Goal: Transaction & Acquisition: Book appointment/travel/reservation

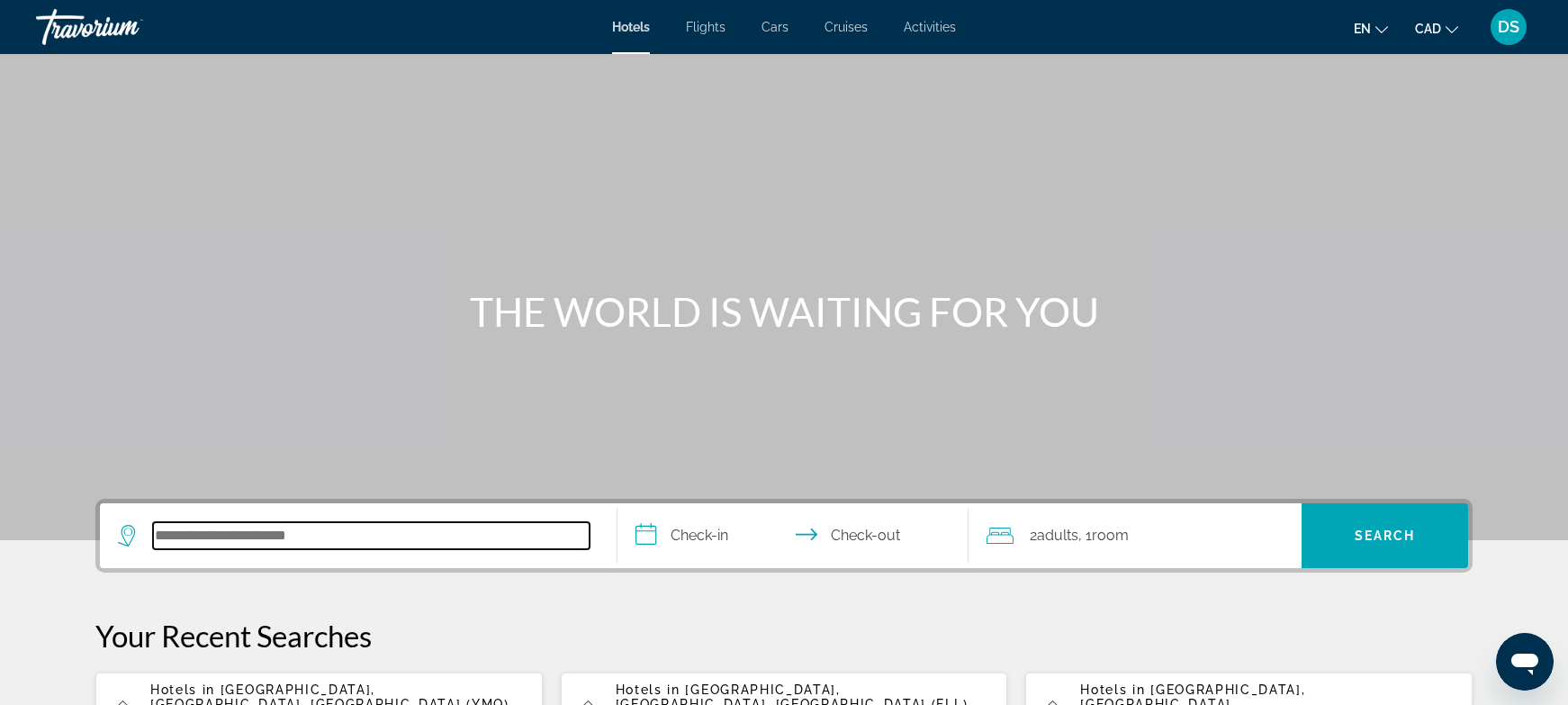
click at [218, 539] on input "Search hotel destination" at bounding box center [371, 536] width 437 height 27
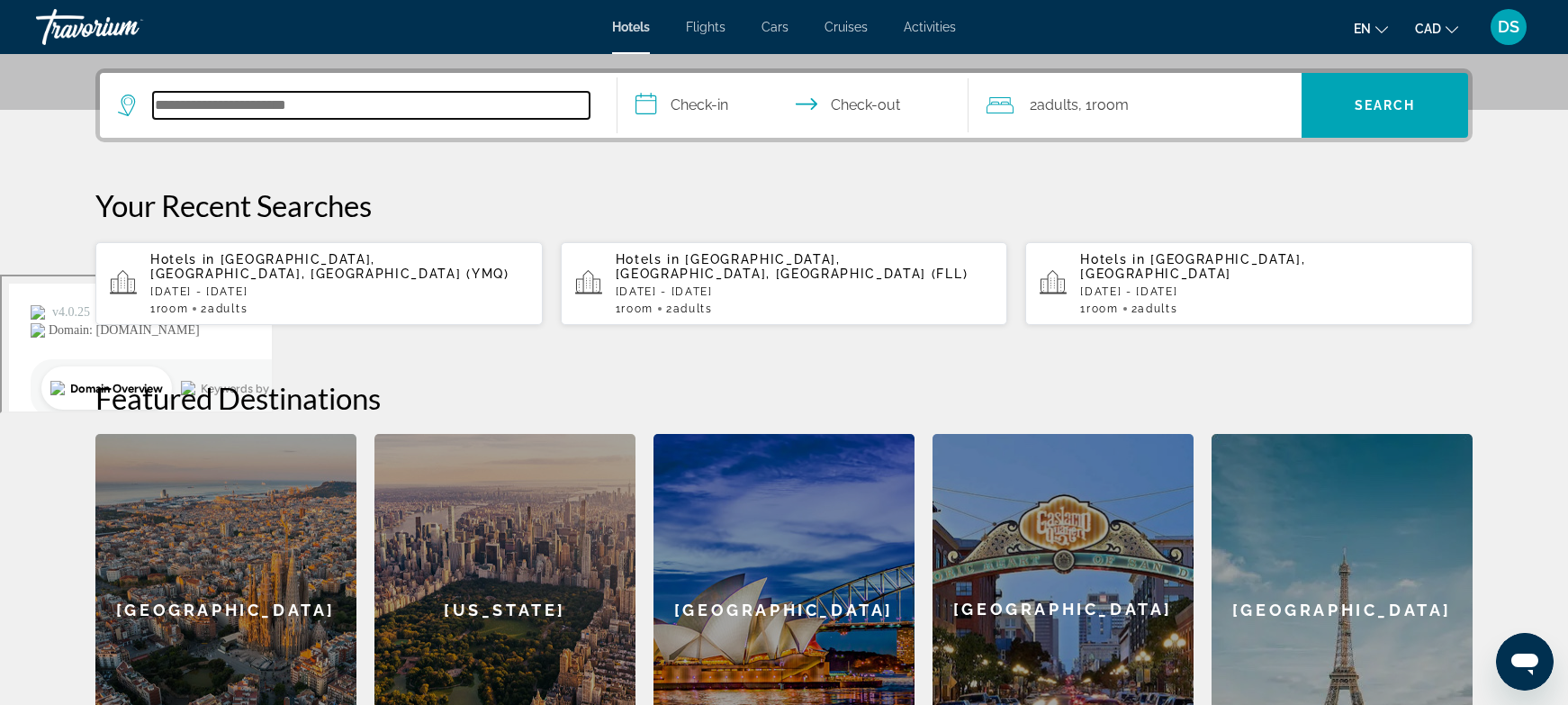
scroll to position [440, 0]
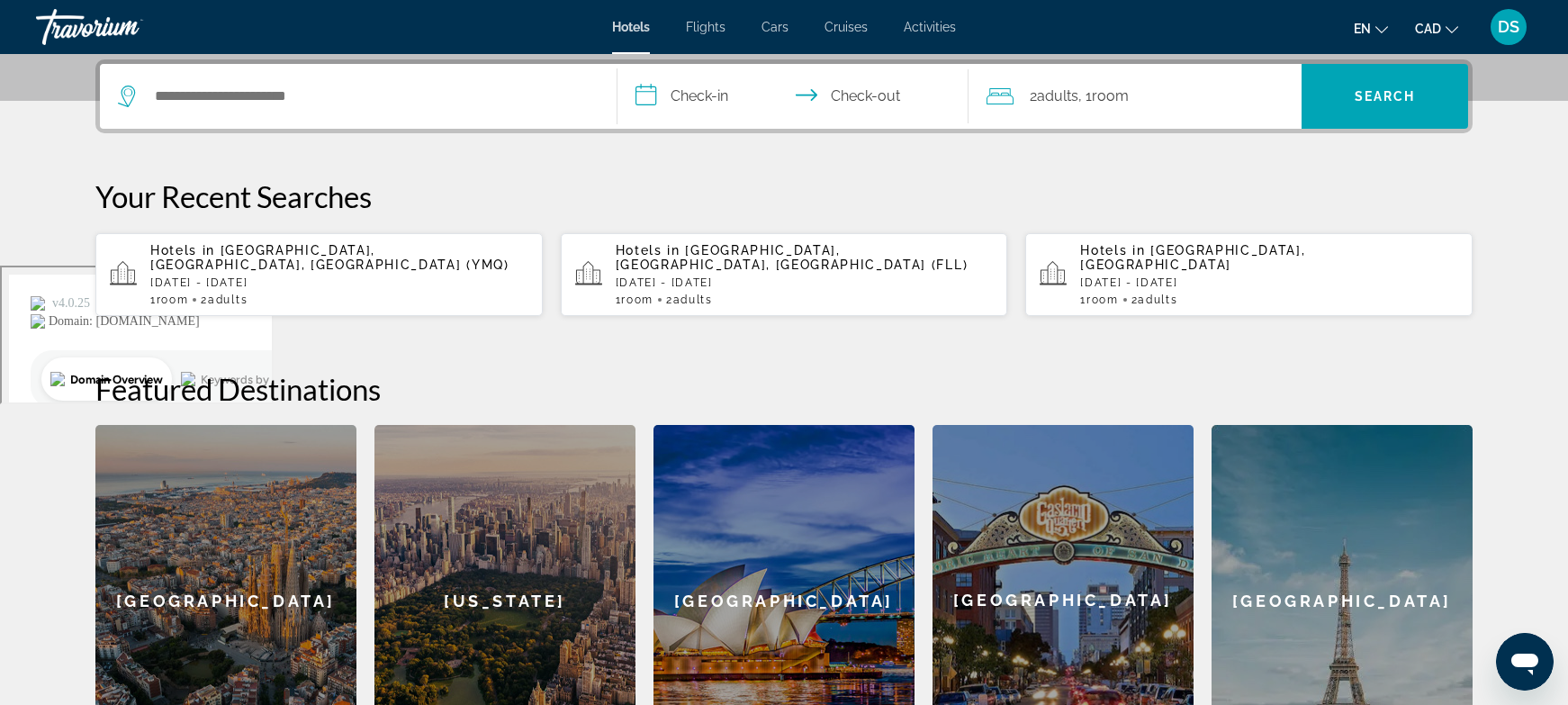
click at [238, 276] on p "[DATE] - [DATE]" at bounding box center [339, 282] width 378 height 12
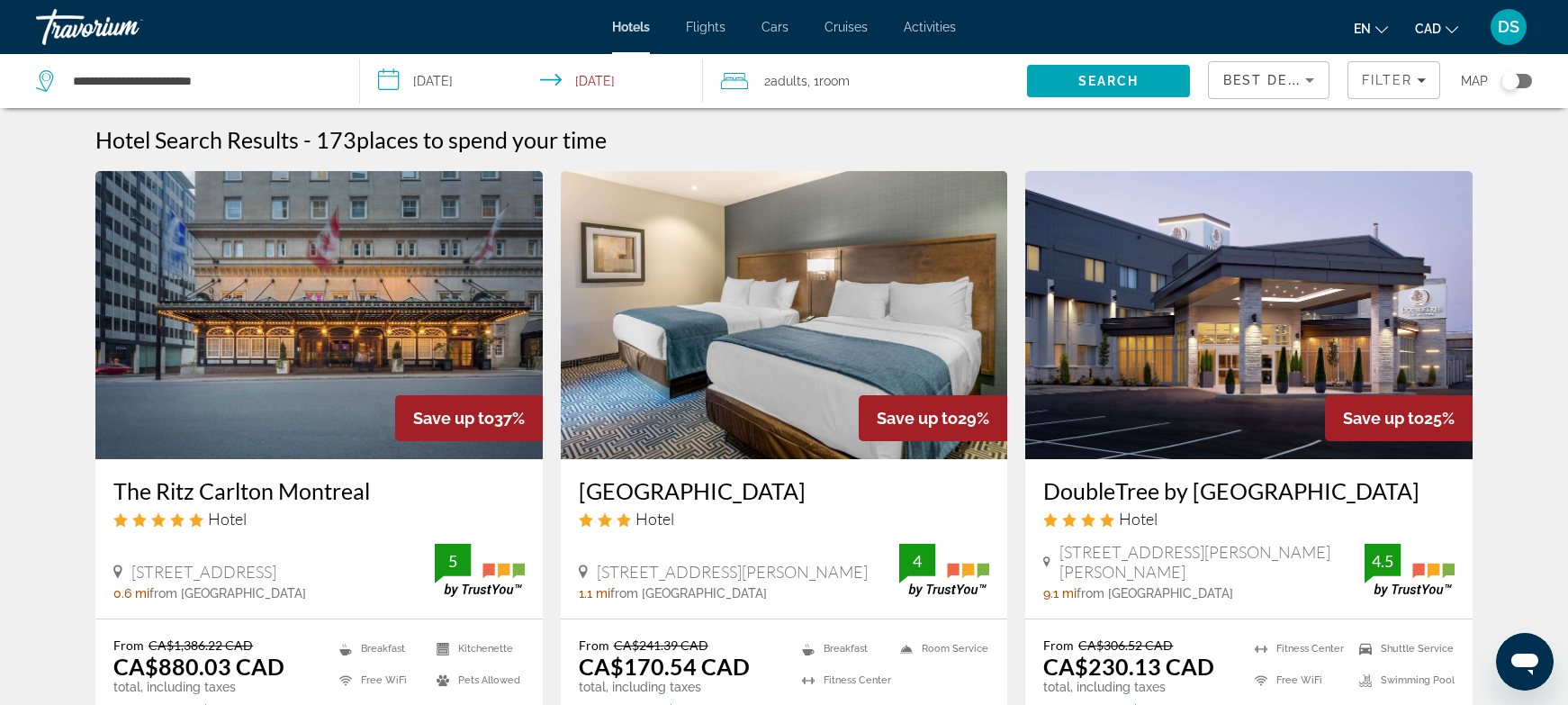
click at [432, 71] on input "**********" at bounding box center [534, 84] width 349 height 59
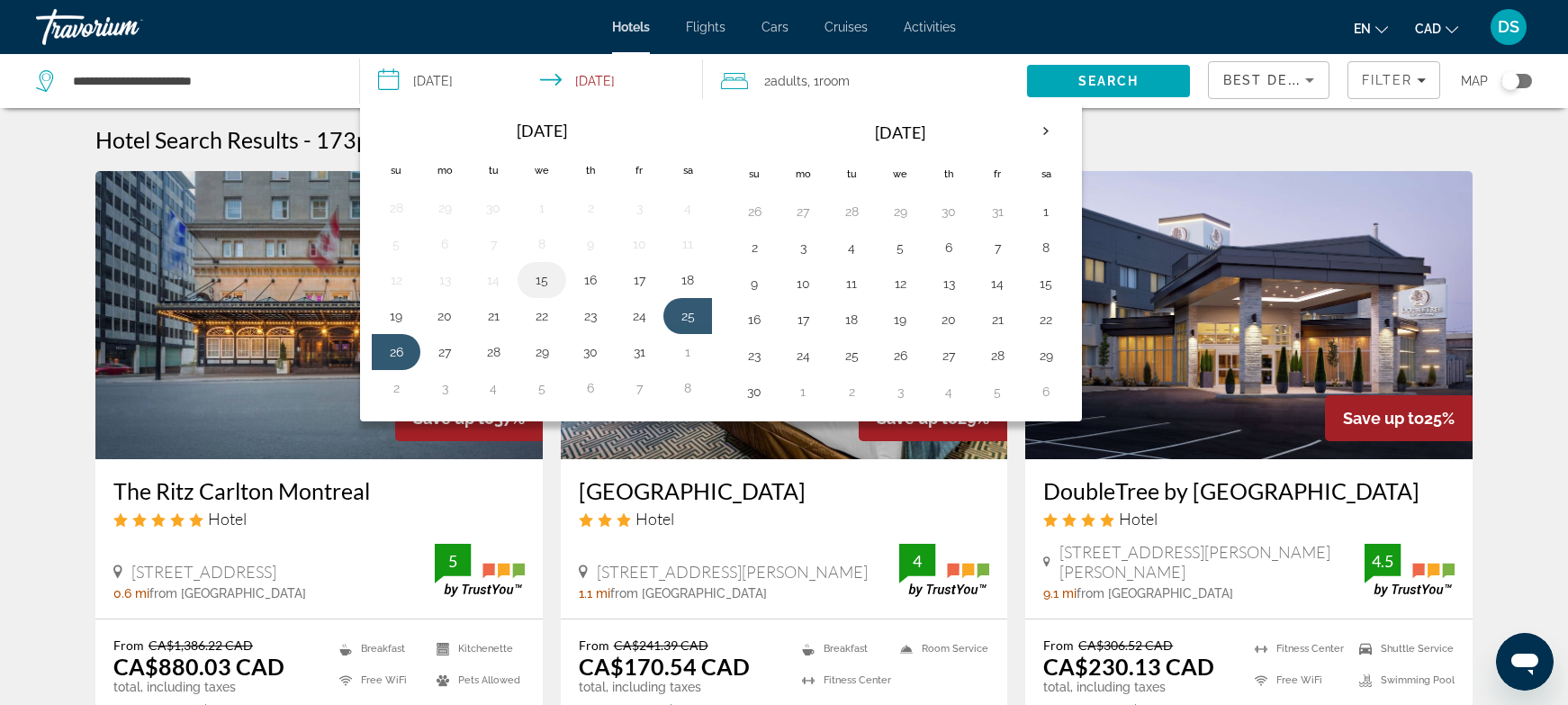
click at [546, 278] on button "15" at bounding box center [541, 280] width 29 height 25
click at [583, 275] on button "16" at bounding box center [590, 280] width 29 height 25
type input "**********"
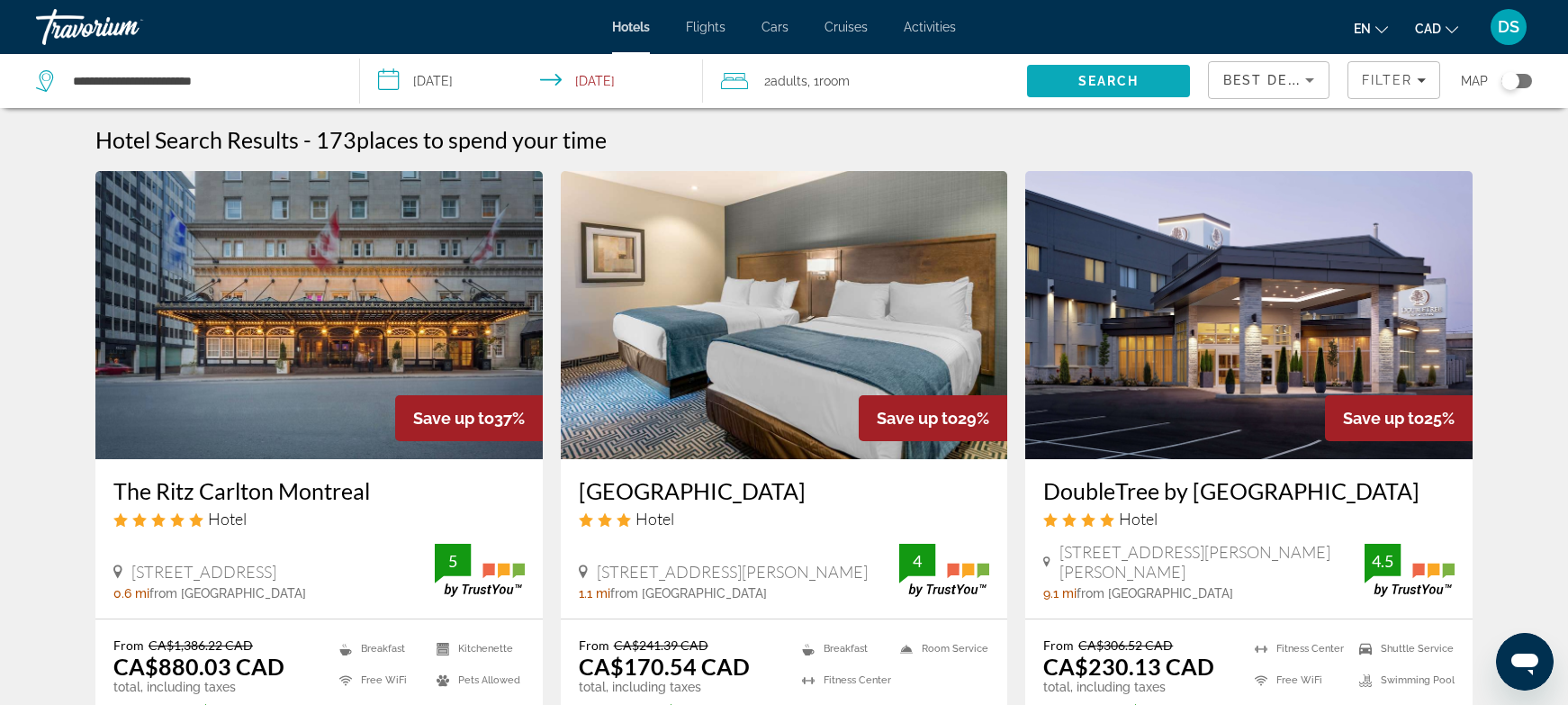
click at [1110, 82] on span "Search" at bounding box center [1108, 81] width 61 height 14
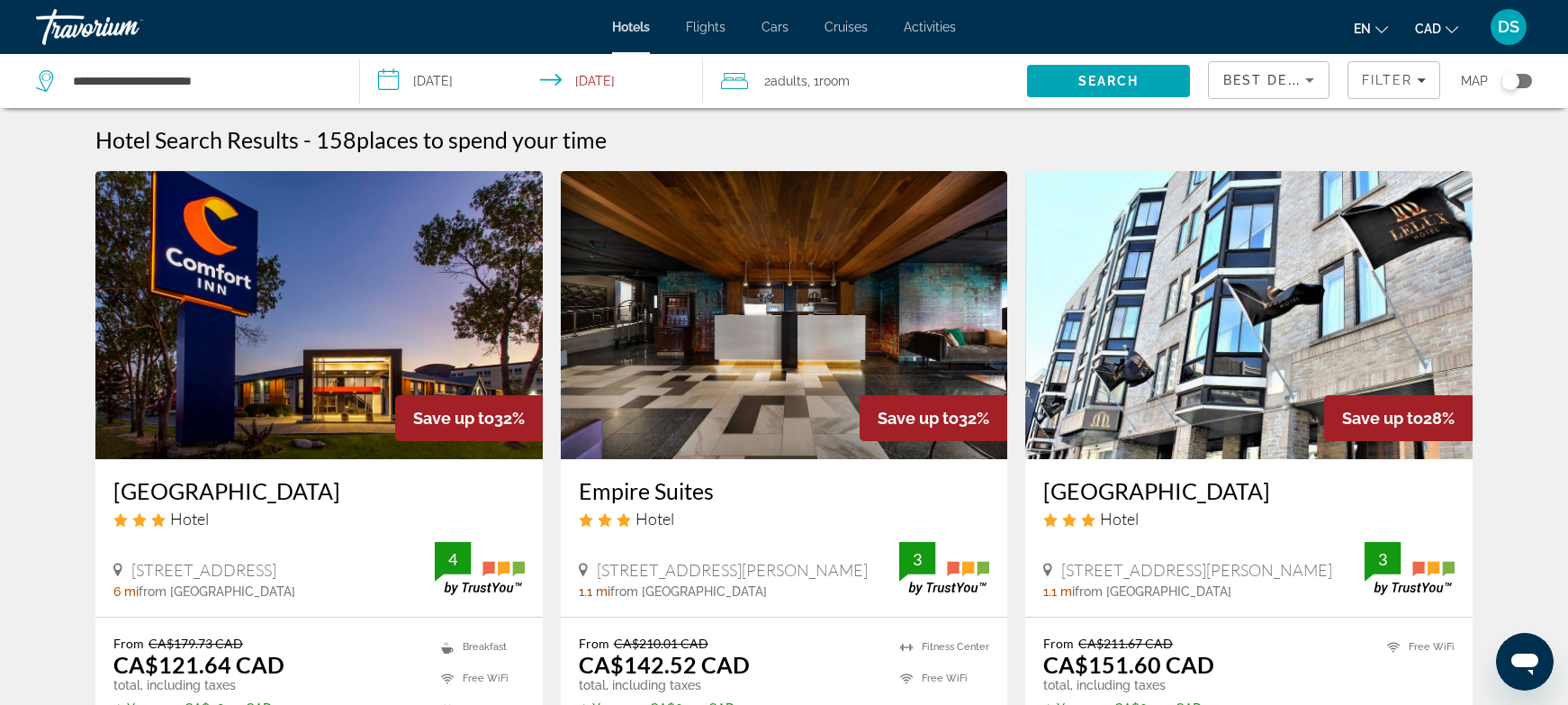
click at [1516, 81] on div "Toggle map" at bounding box center [1510, 81] width 18 height 18
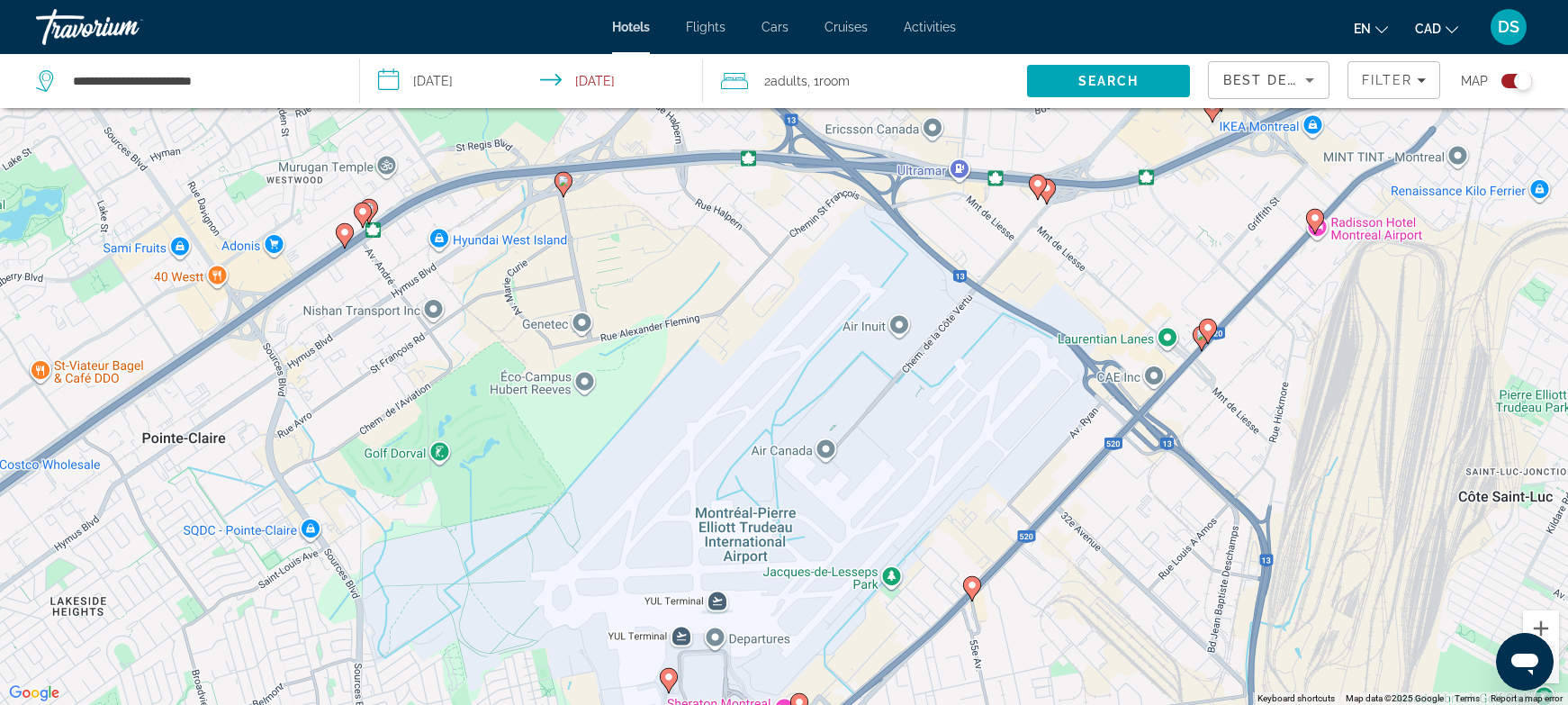
drag, startPoint x: 421, startPoint y: 200, endPoint x: 438, endPoint y: 254, distance: 56.6
click at [438, 254] on div "To activate drag with keyboard, press Alt + Enter. Once in keyboard drag state,…" at bounding box center [784, 352] width 1568 height 705
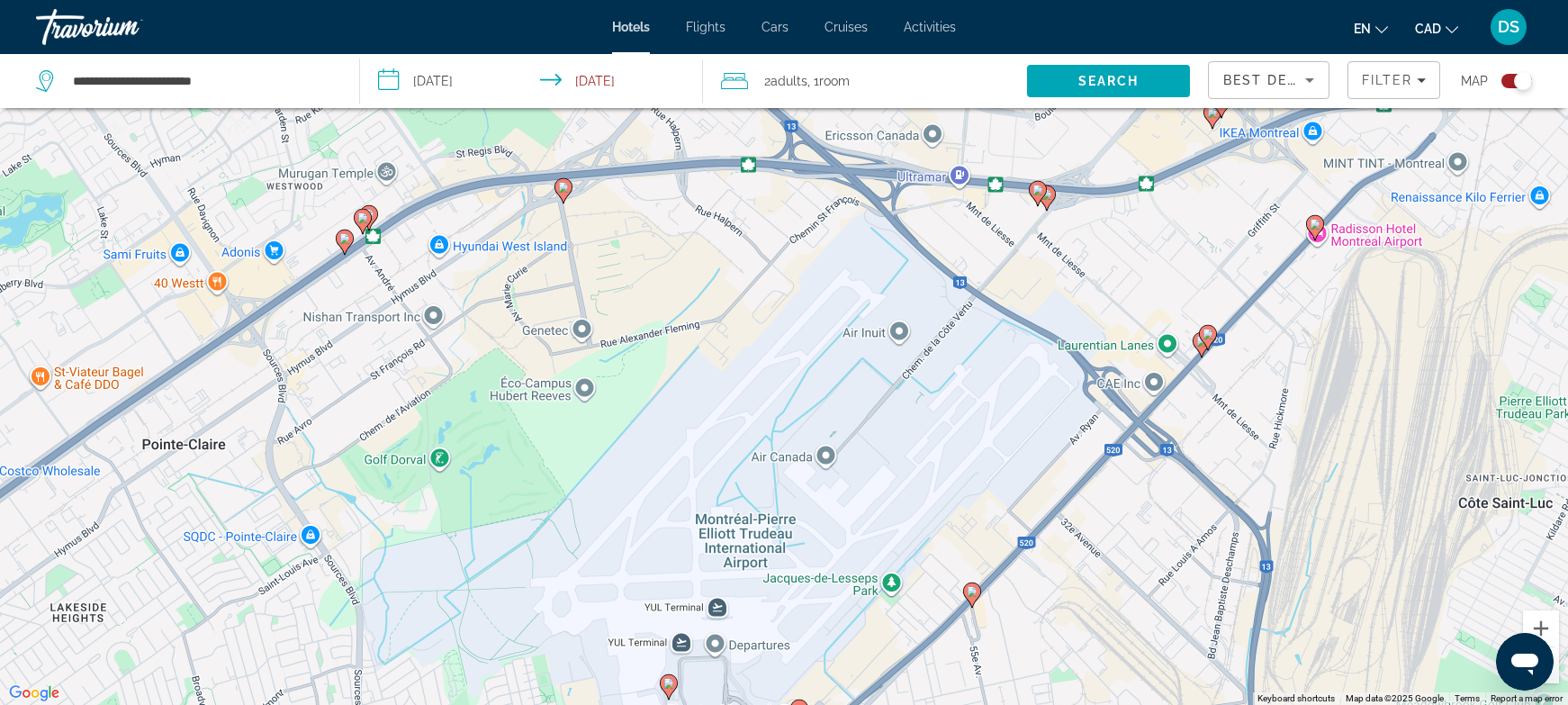
click at [562, 193] on icon "Main content" at bounding box center [563, 189] width 16 height 24
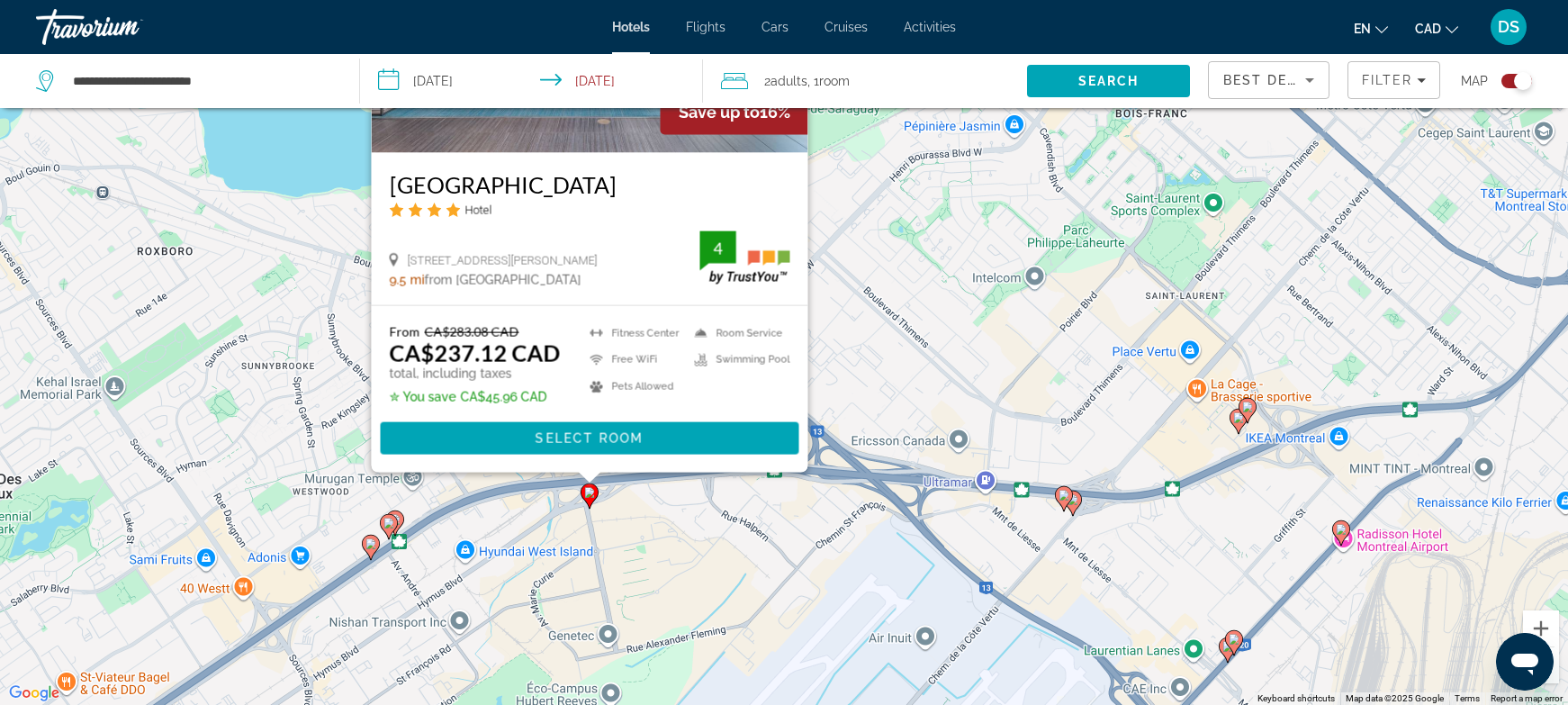
drag, startPoint x: 448, startPoint y: 678, endPoint x: 479, endPoint y: 487, distance: 193.5
click at [479, 487] on div "To activate drag with keyboard, press Alt + Enter. Once in keyboard drag state,…" at bounding box center [784, 352] width 1568 height 705
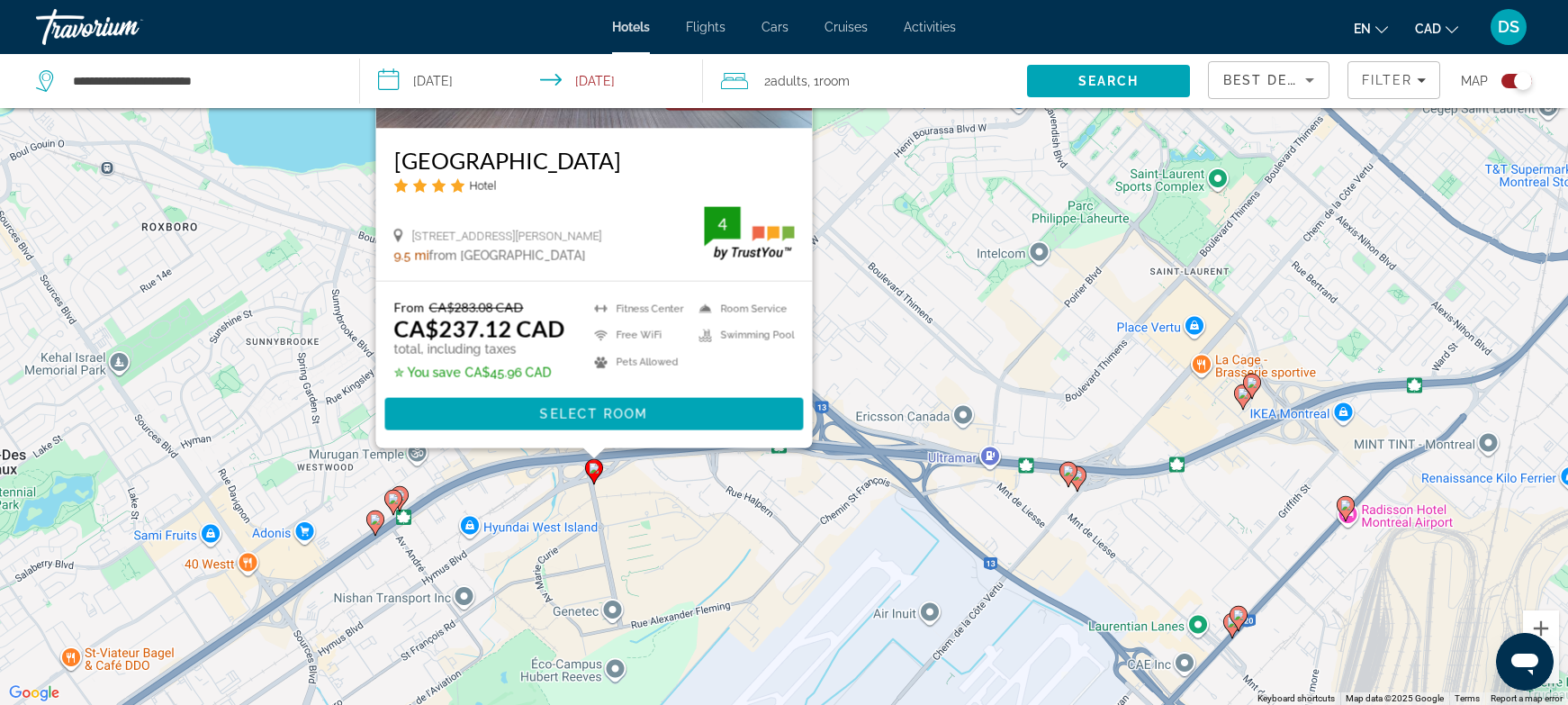
click at [405, 497] on icon "Main content" at bounding box center [399, 498] width 16 height 24
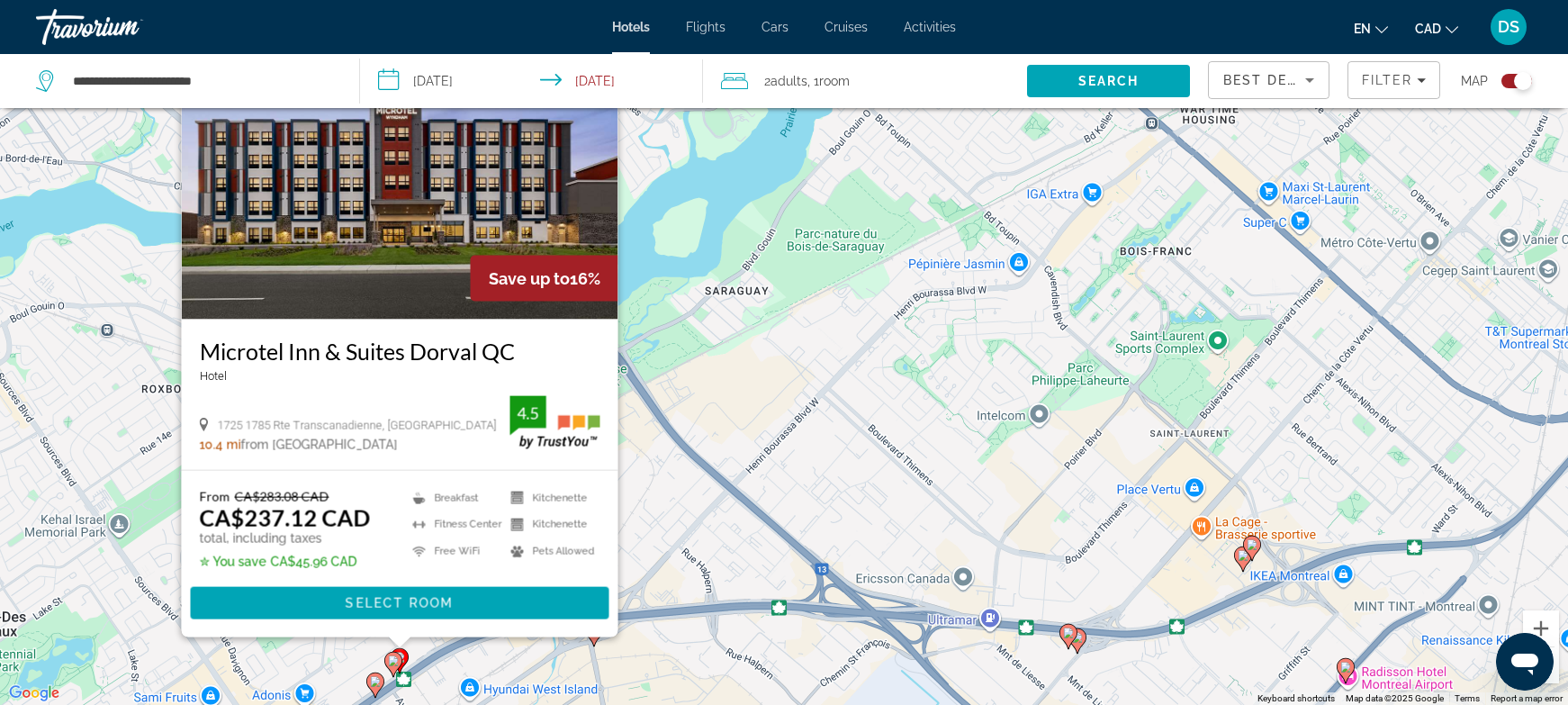
click at [390, 663] on image "Main content" at bounding box center [393, 660] width 10 height 10
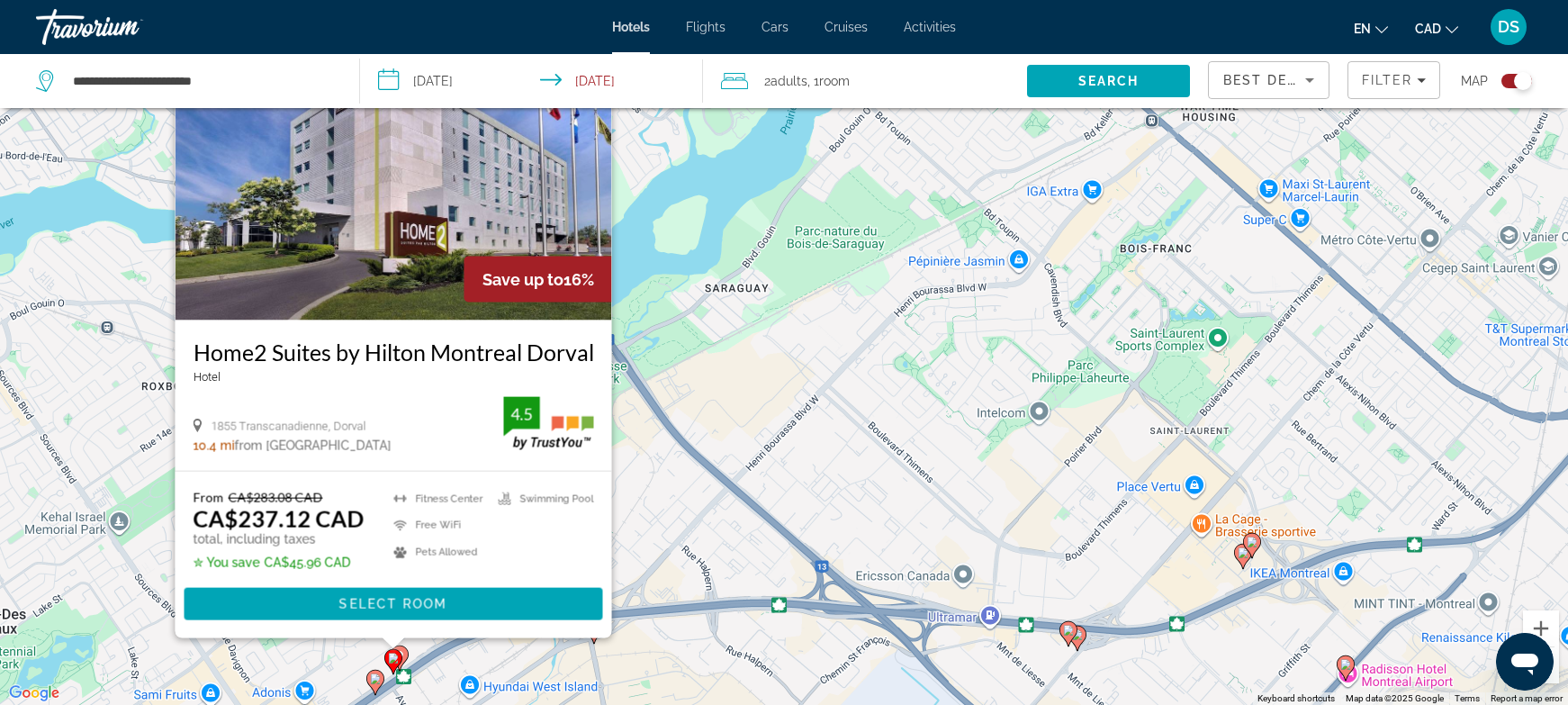
click at [371, 686] on icon "Main content" at bounding box center [375, 681] width 16 height 24
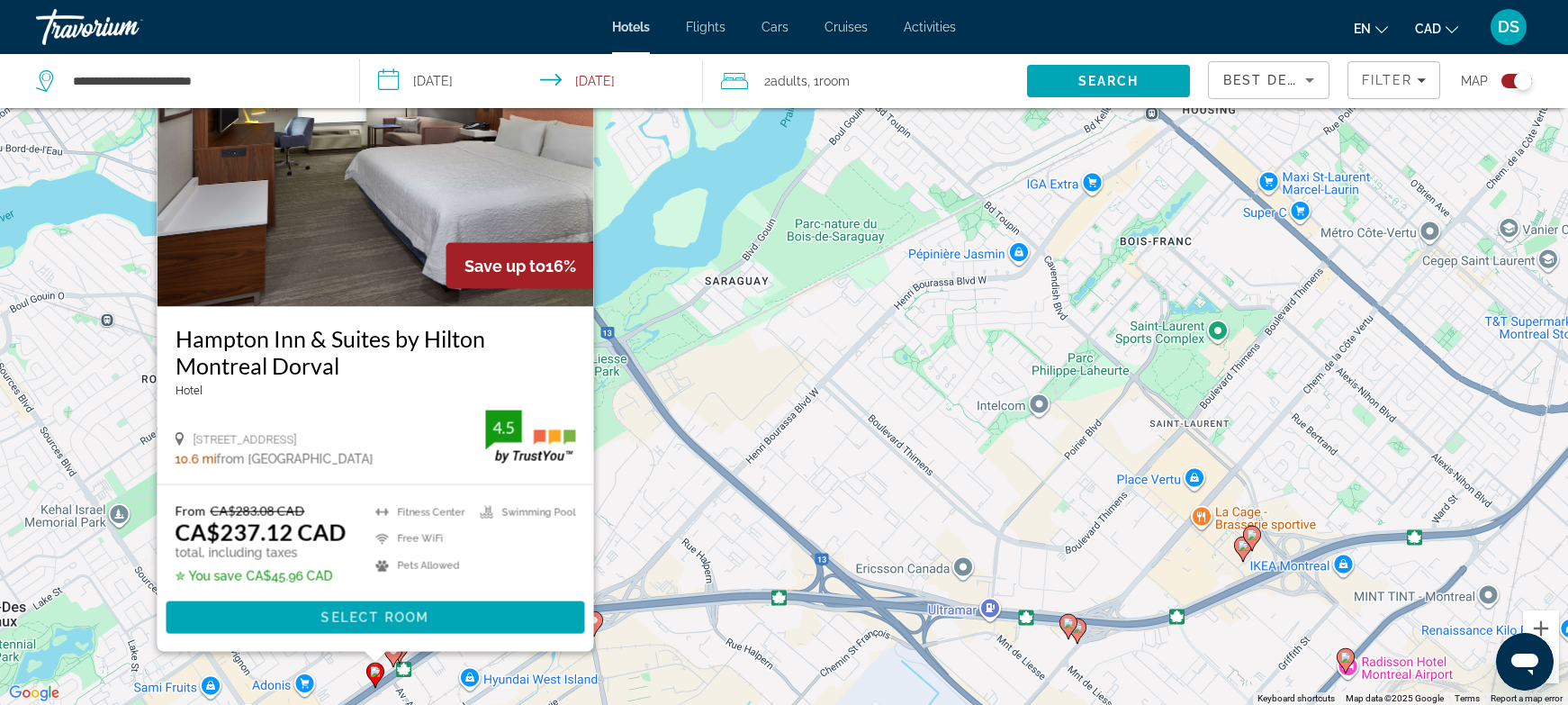
click at [640, 470] on div "To activate drag with keyboard, press Alt + Enter. Once in keyboard drag state,…" at bounding box center [784, 352] width 1568 height 705
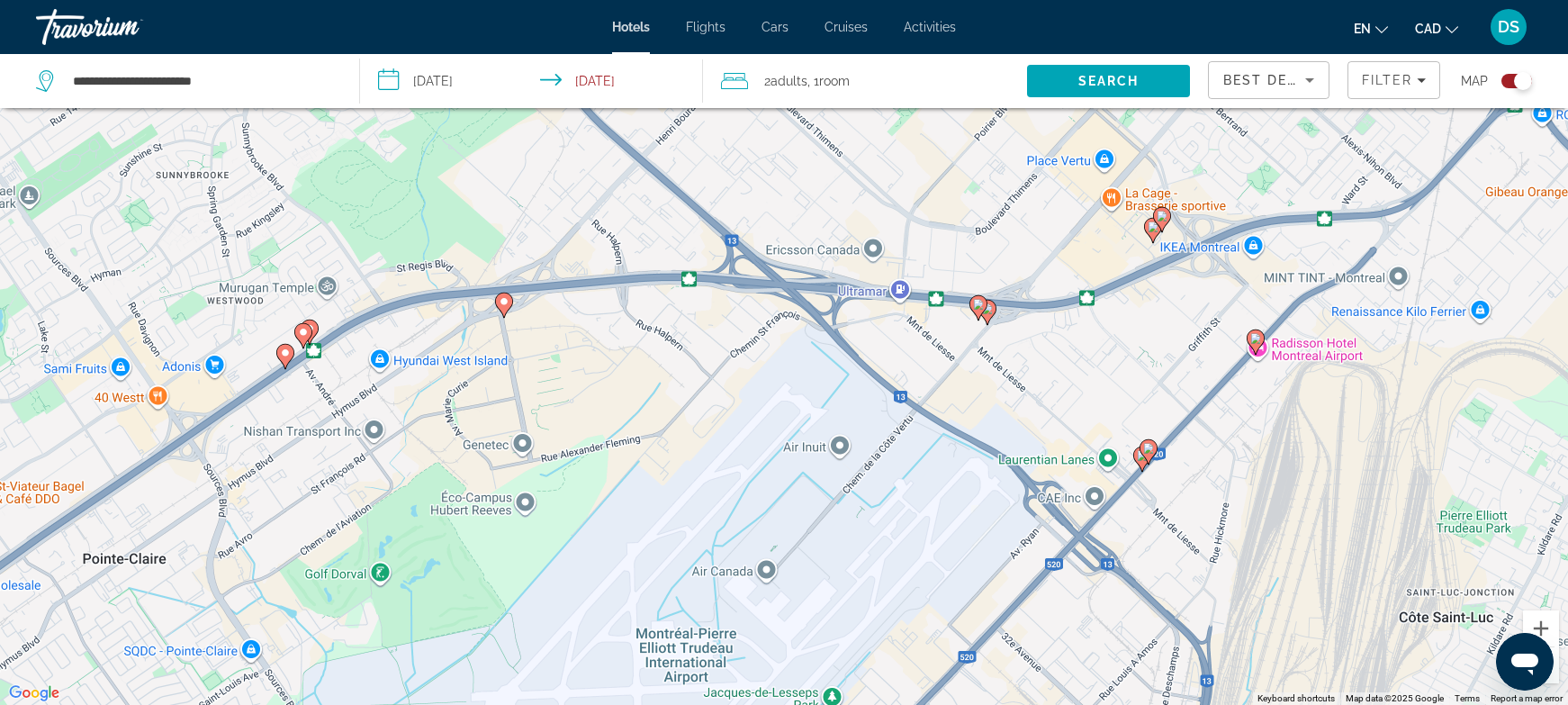
drag, startPoint x: 711, startPoint y: 550, endPoint x: 616, endPoint y: 207, distance: 355.9
click at [616, 207] on div "To activate drag with keyboard, press Alt + Enter. Once in keyboard drag state,…" at bounding box center [784, 352] width 1568 height 705
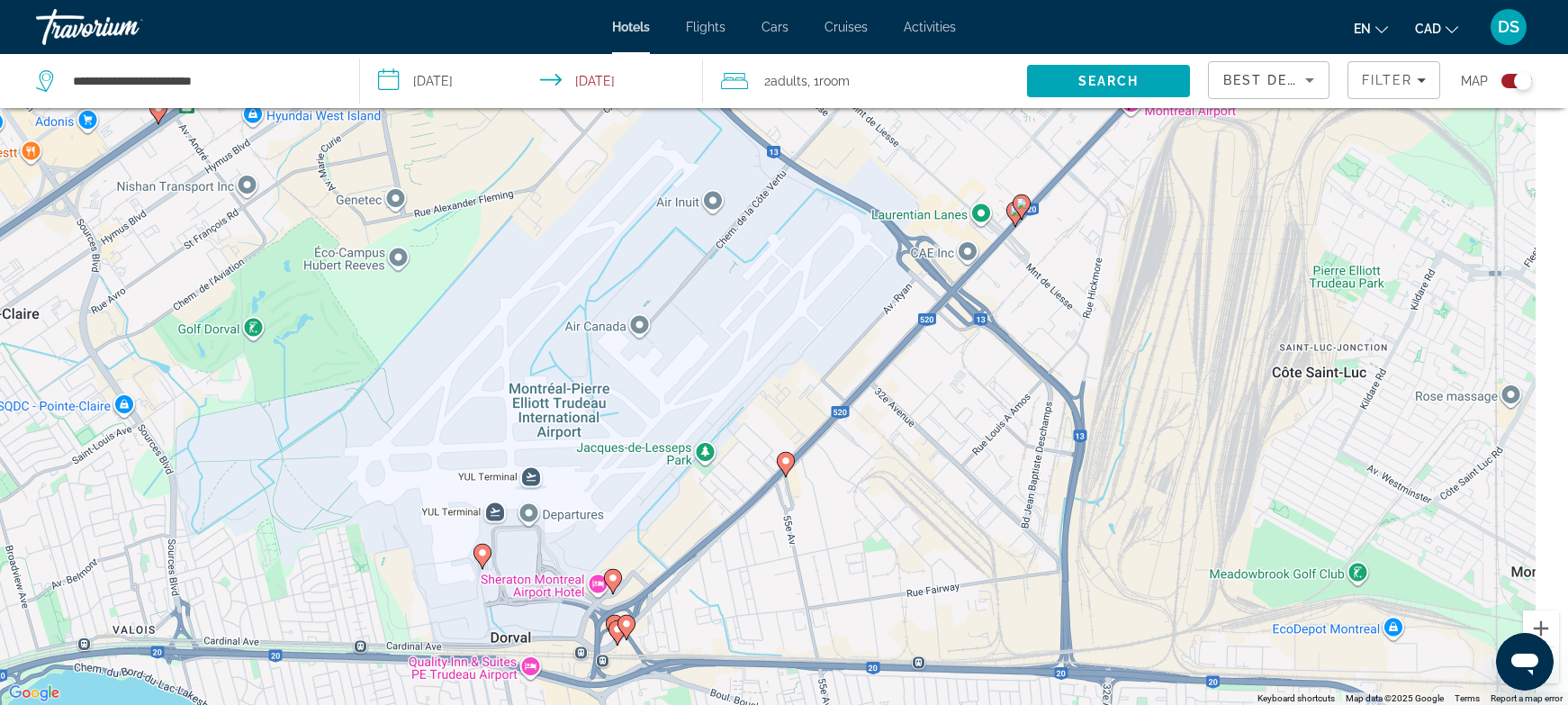
drag, startPoint x: 808, startPoint y: 467, endPoint x: 690, endPoint y: 265, distance: 233.9
click at [690, 259] on div "To activate drag with keyboard, press Alt + Enter. Once in keyboard drag state,…" at bounding box center [784, 352] width 1568 height 705
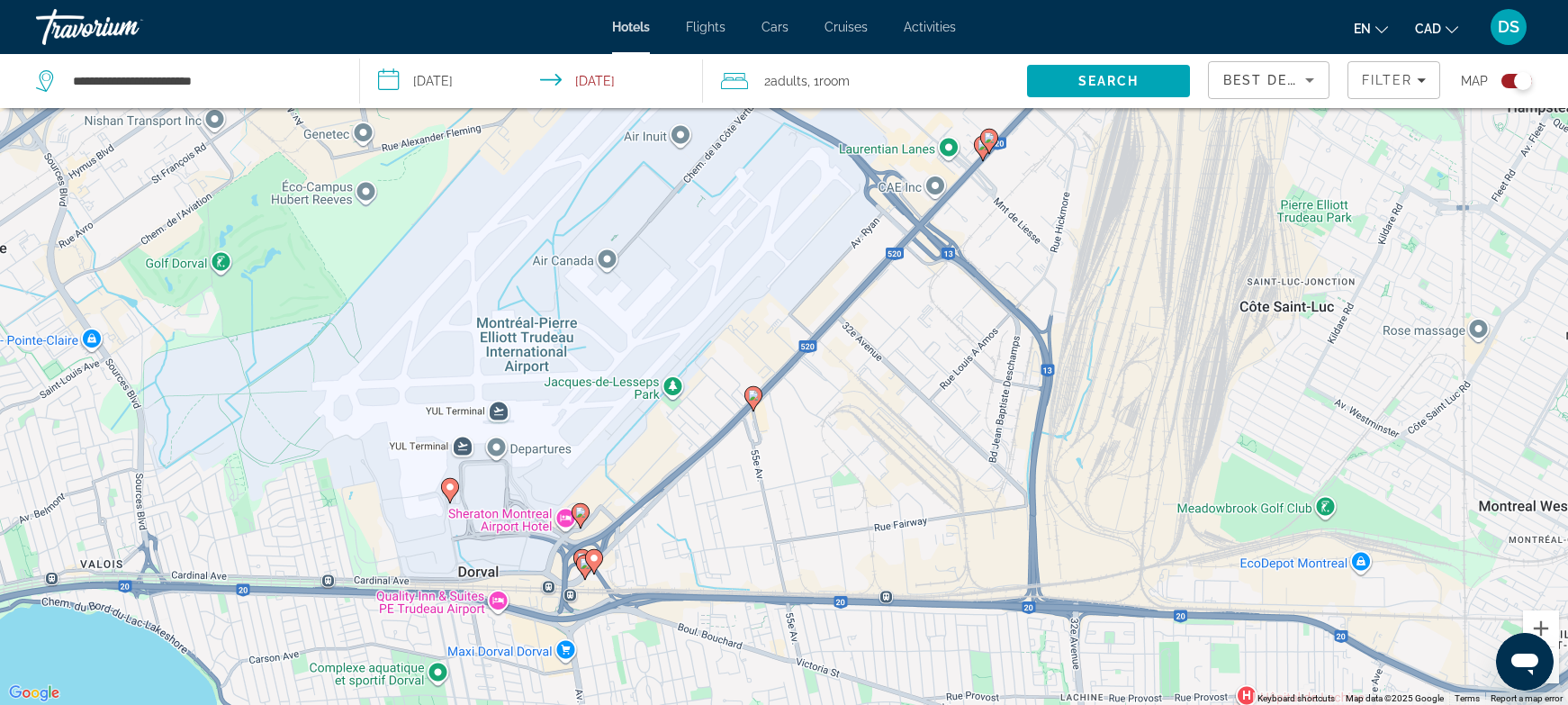
click at [753, 399] on image "Main content" at bounding box center [753, 395] width 10 height 10
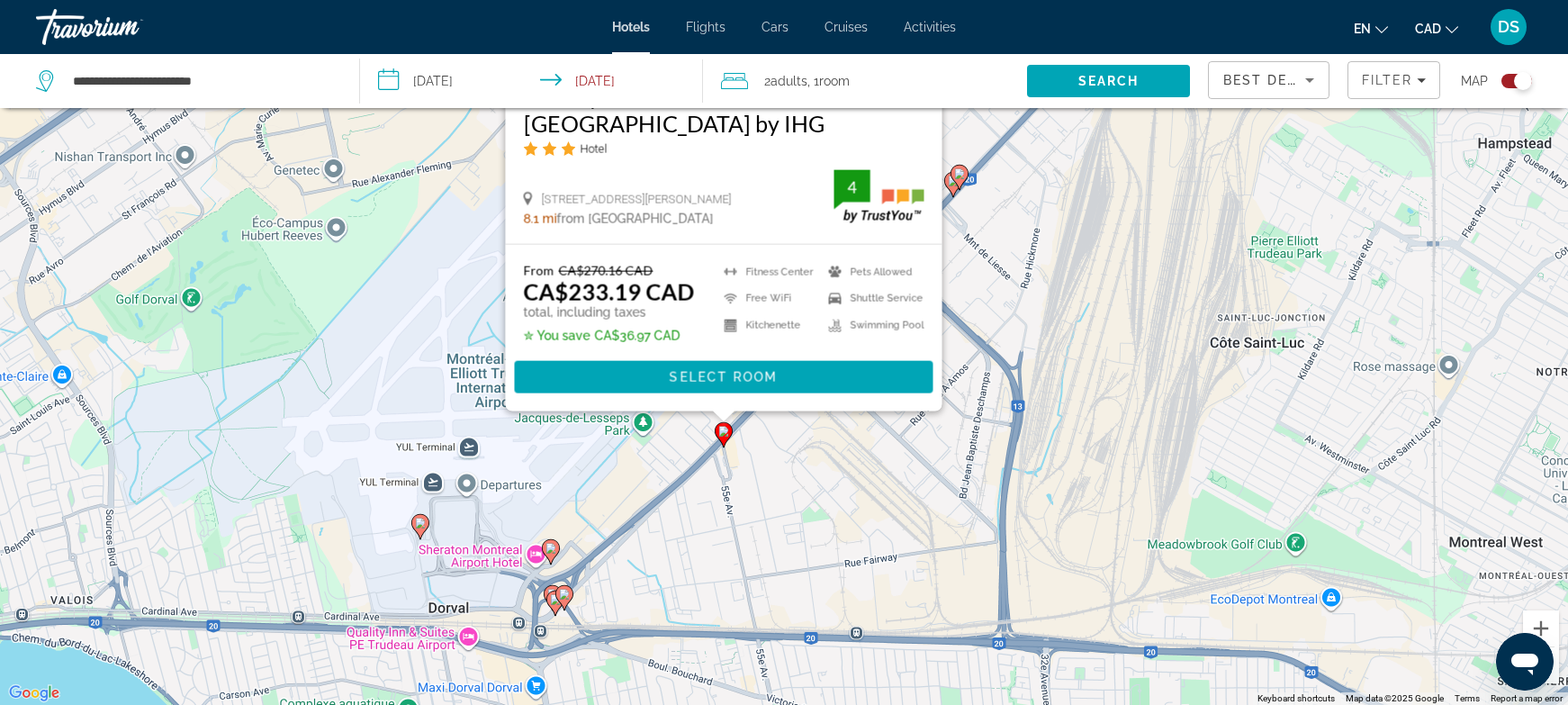
drag, startPoint x: 462, startPoint y: 514, endPoint x: 426, endPoint y: 245, distance: 271.4
click at [426, 245] on div "To activate drag with keyboard, press Alt + Enter. Once in keyboard drag state,…" at bounding box center [784, 352] width 1568 height 705
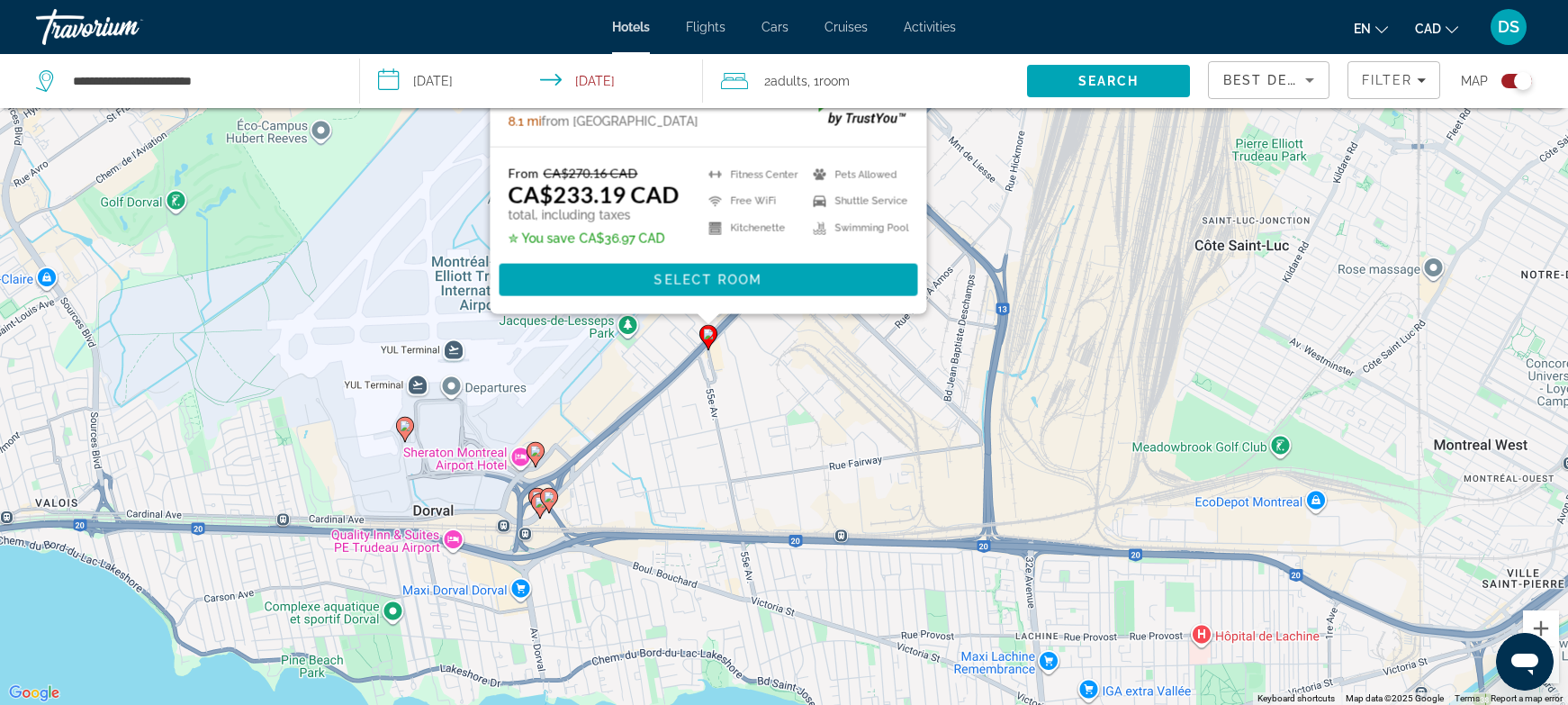
click at [402, 428] on image "Main content" at bounding box center [404, 425] width 10 height 10
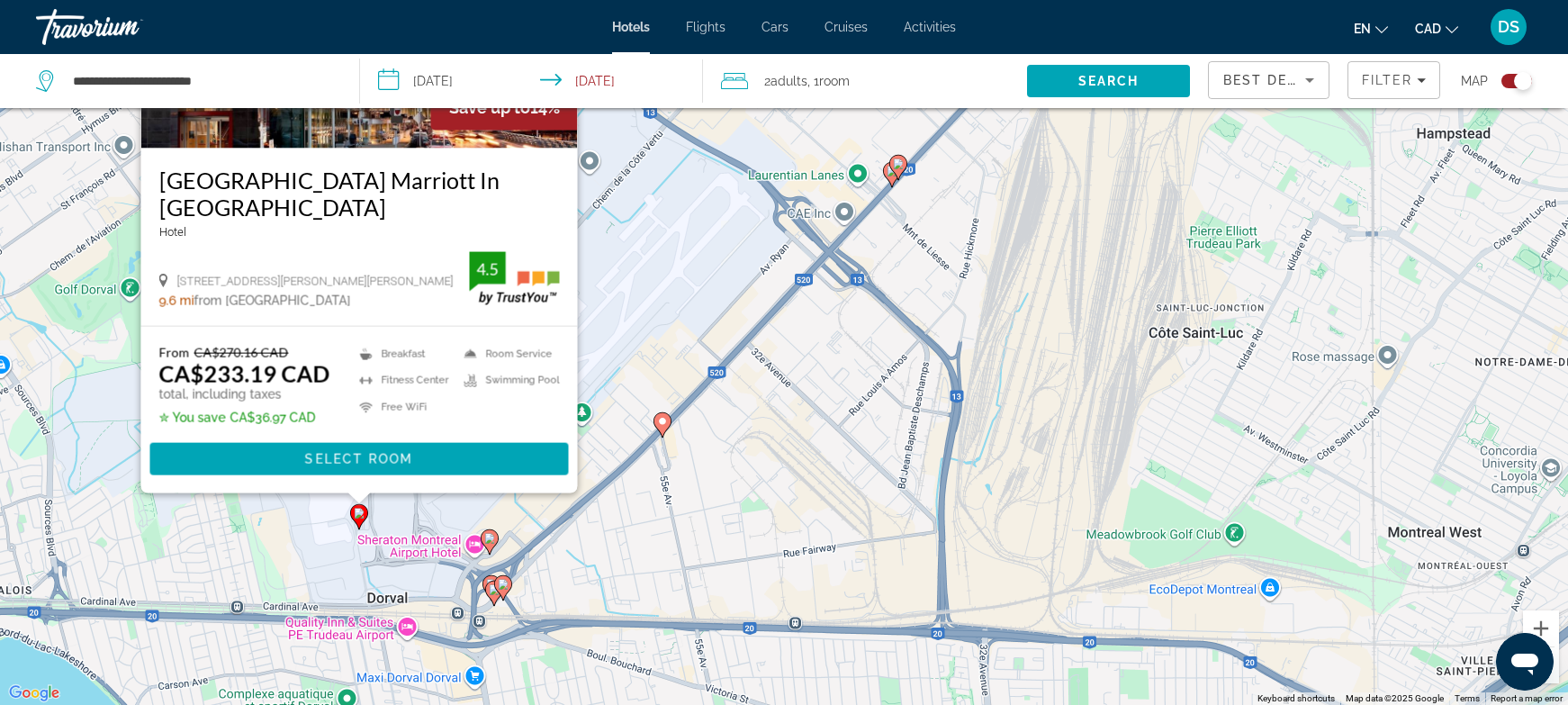
drag, startPoint x: 752, startPoint y: 644, endPoint x: 695, endPoint y: 461, distance: 191.7
click at [698, 460] on div "To activate drag with keyboard, press Alt + Enter. Once in keyboard drag state,…" at bounding box center [784, 352] width 1568 height 705
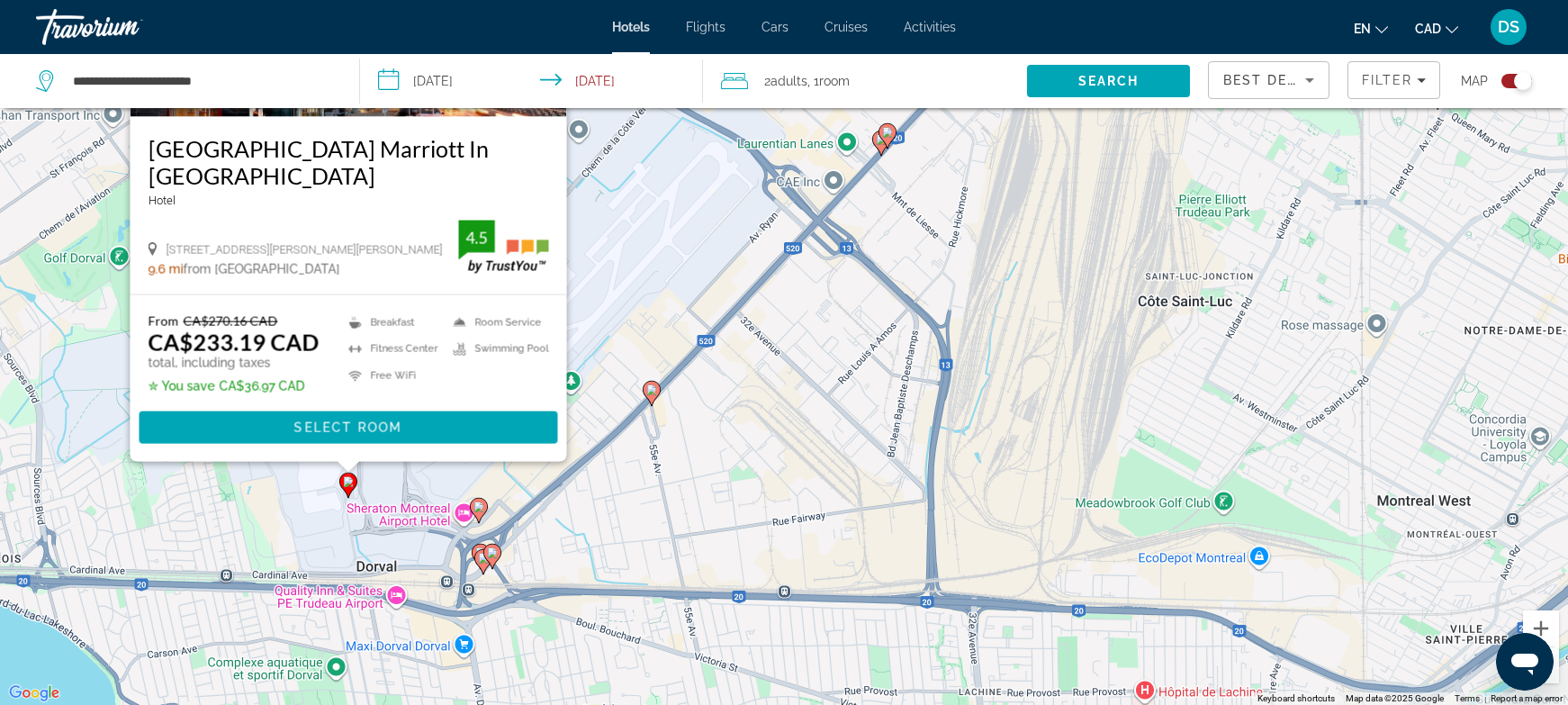
click at [476, 506] on image "Main content" at bounding box center [479, 506] width 10 height 10
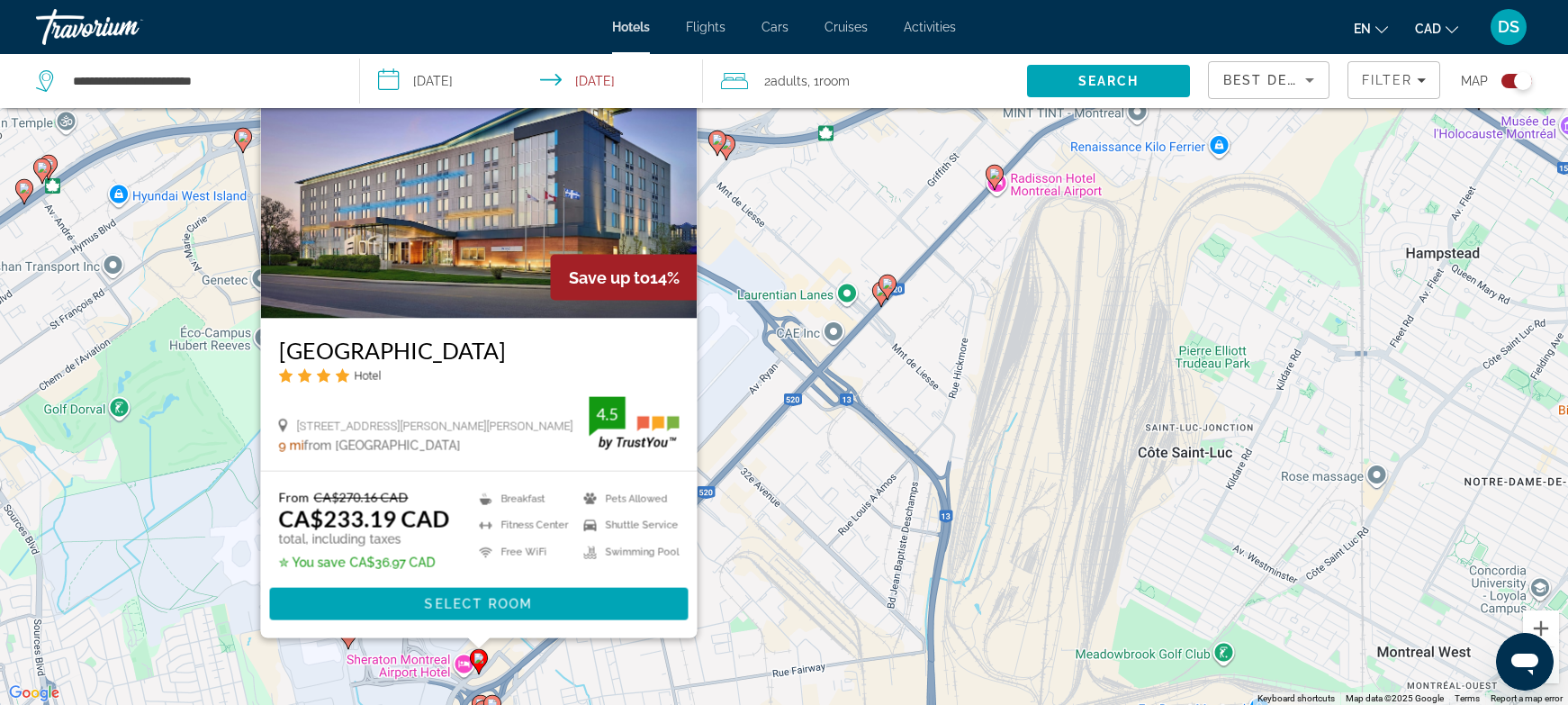
click at [884, 301] on icon "Main content" at bounding box center [880, 293] width 16 height 24
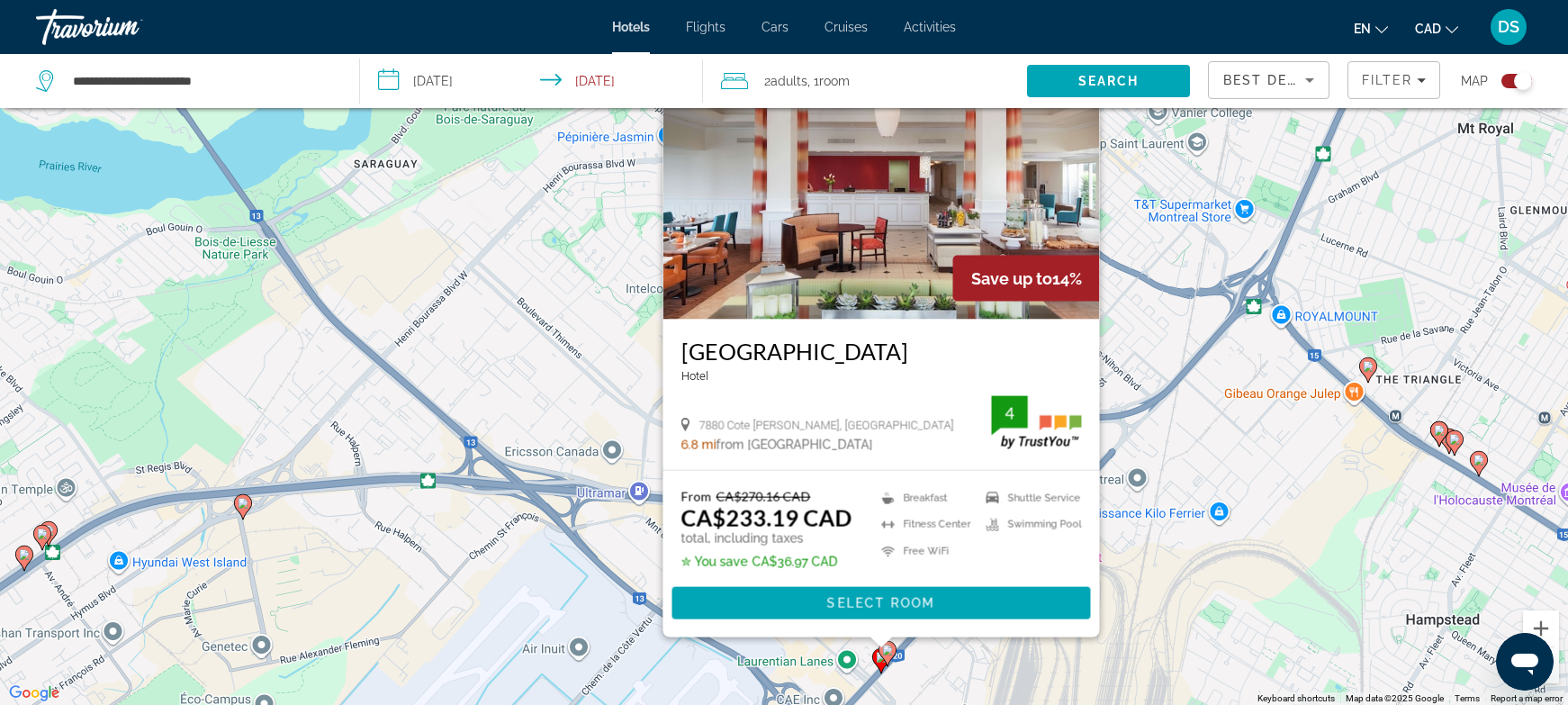
click at [892, 650] on image "Main content" at bounding box center [887, 649] width 10 height 10
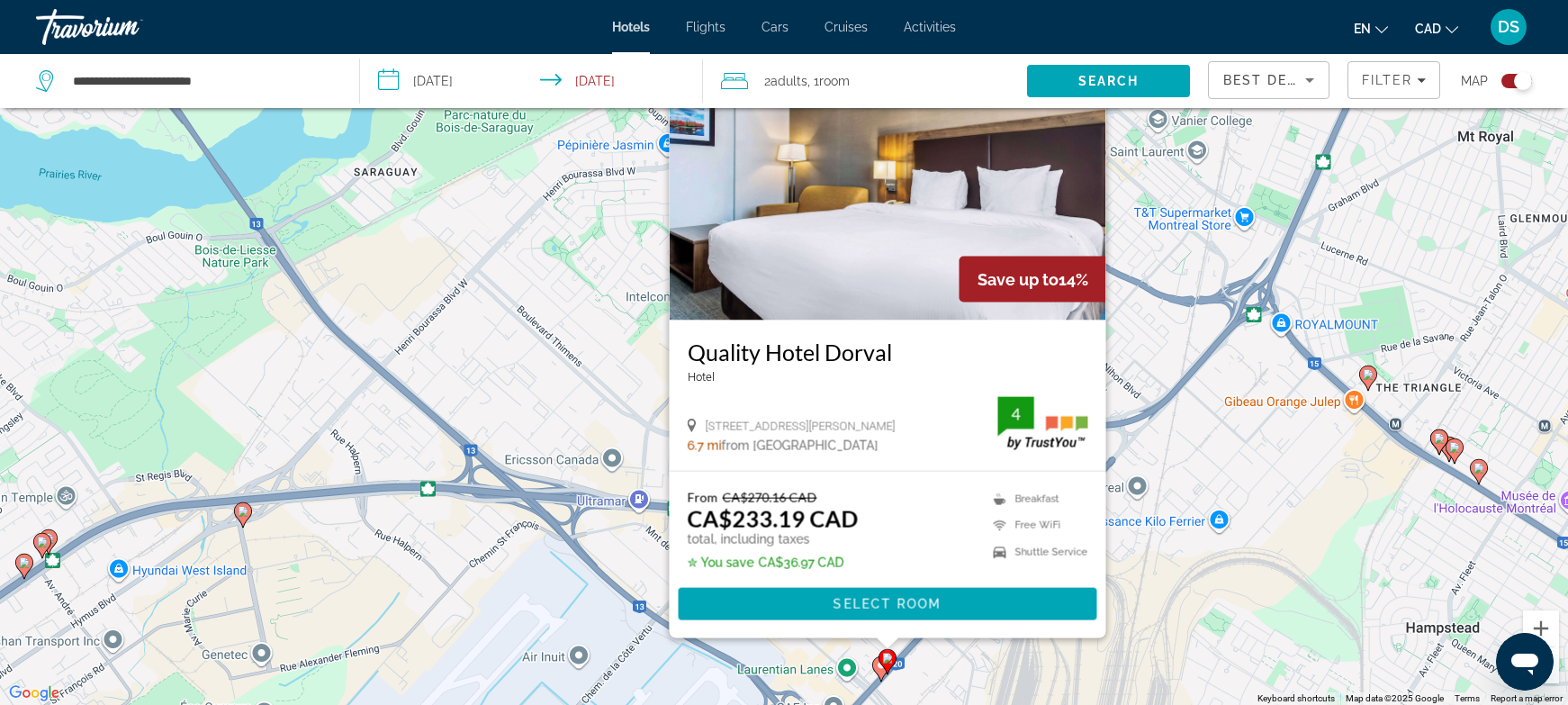
click at [578, 394] on div "To activate drag with keyboard, press Alt + Enter. Once in keyboard drag state,…" at bounding box center [784, 352] width 1568 height 705
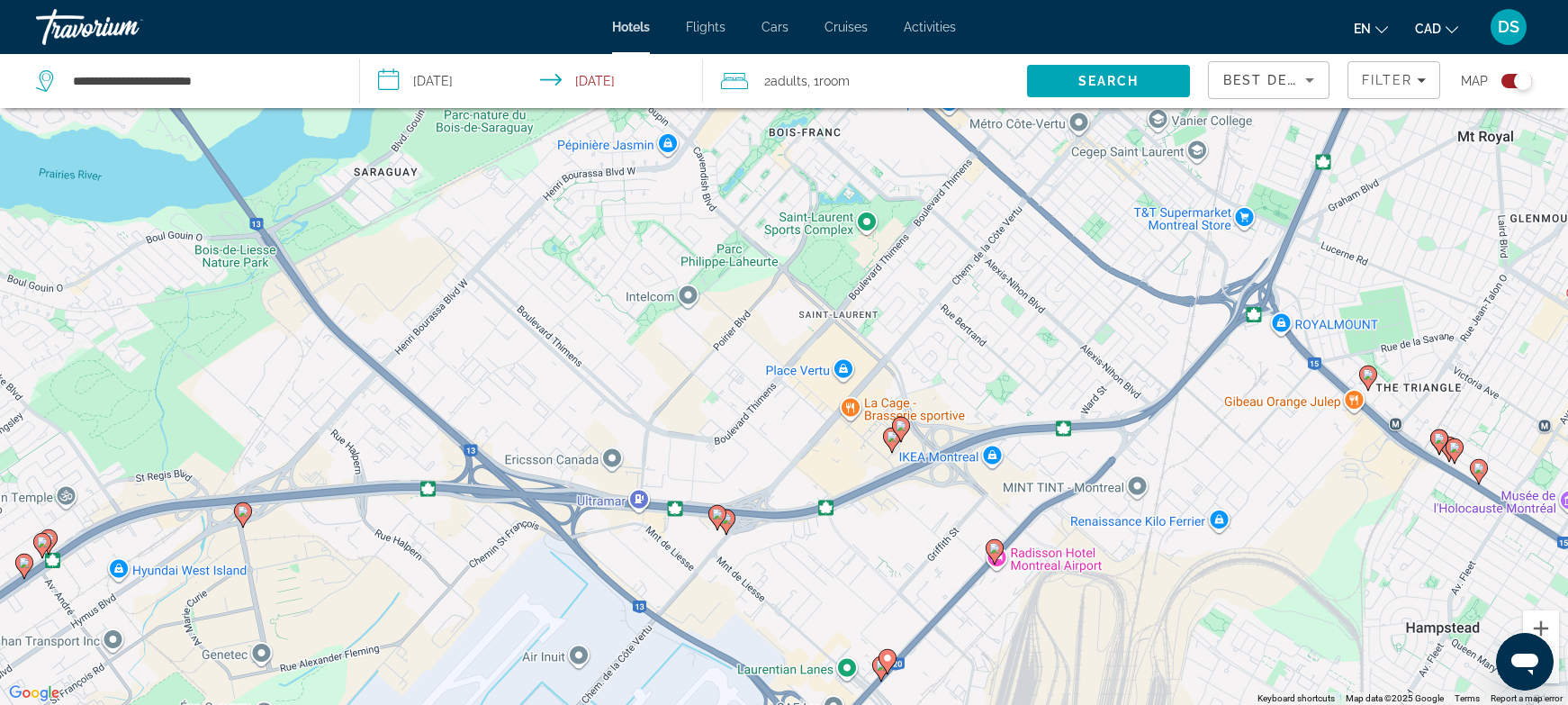
click at [716, 519] on icon "Main content" at bounding box center [716, 517] width 16 height 24
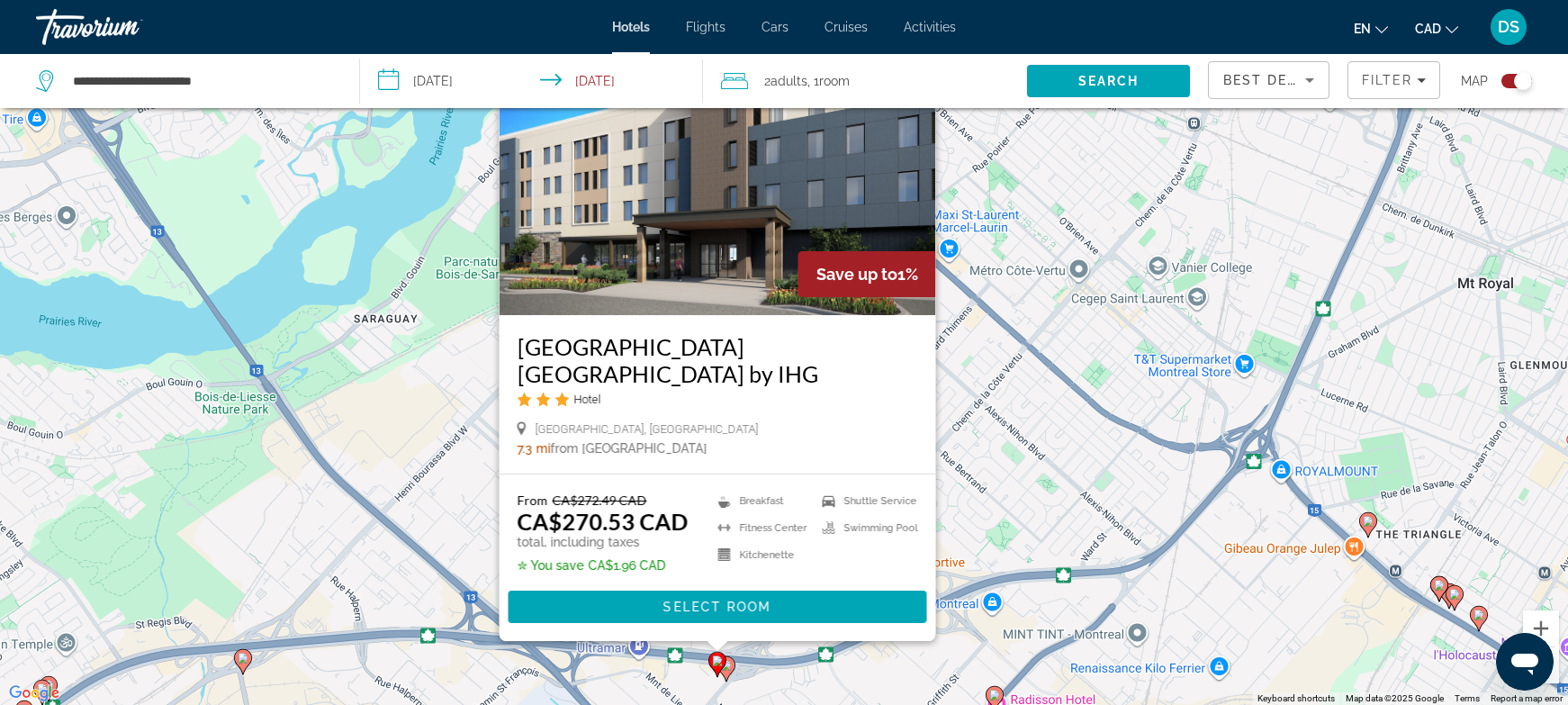
click at [731, 666] on image "Main content" at bounding box center [726, 664] width 10 height 10
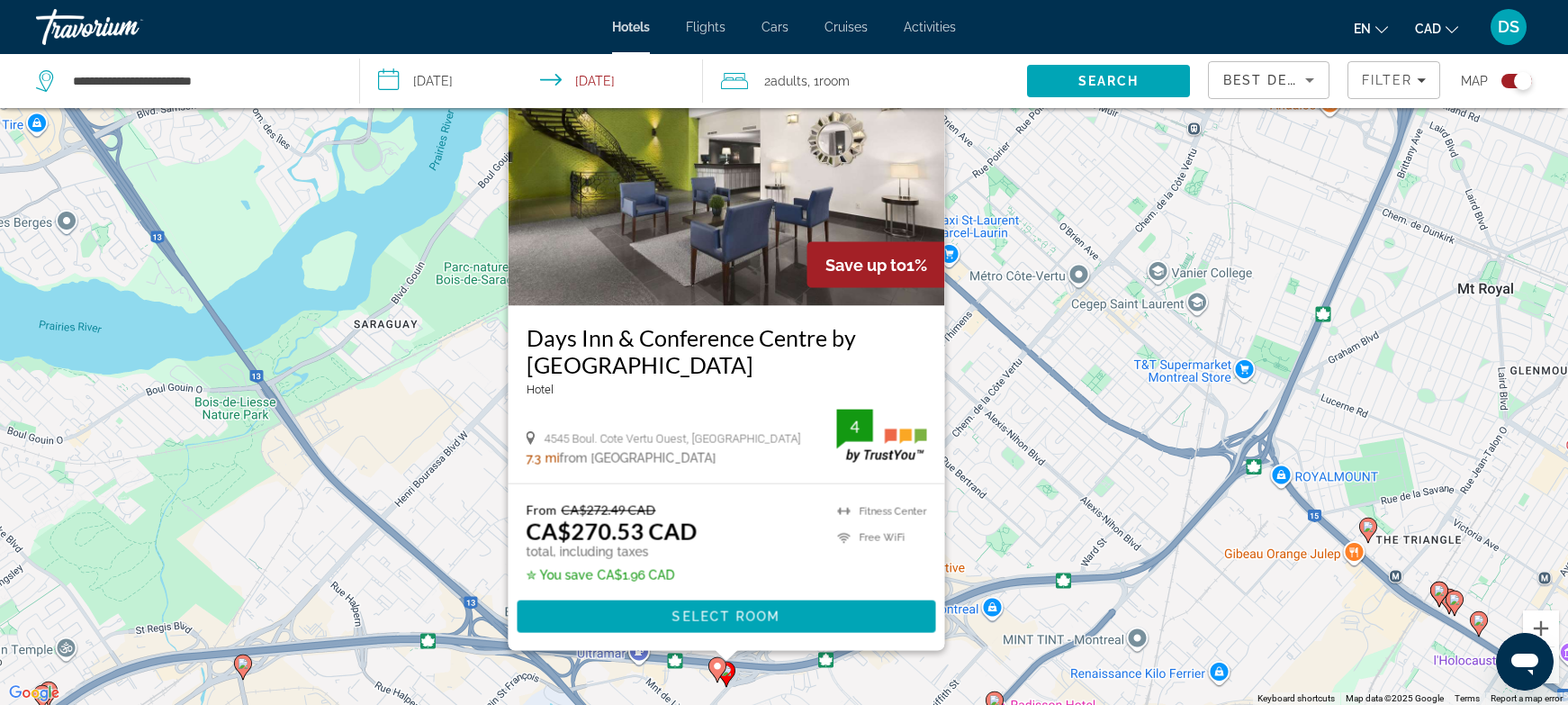
click at [325, 547] on div "To activate drag with keyboard, press Alt + Enter. Once in keyboard drag state,…" at bounding box center [784, 352] width 1568 height 705
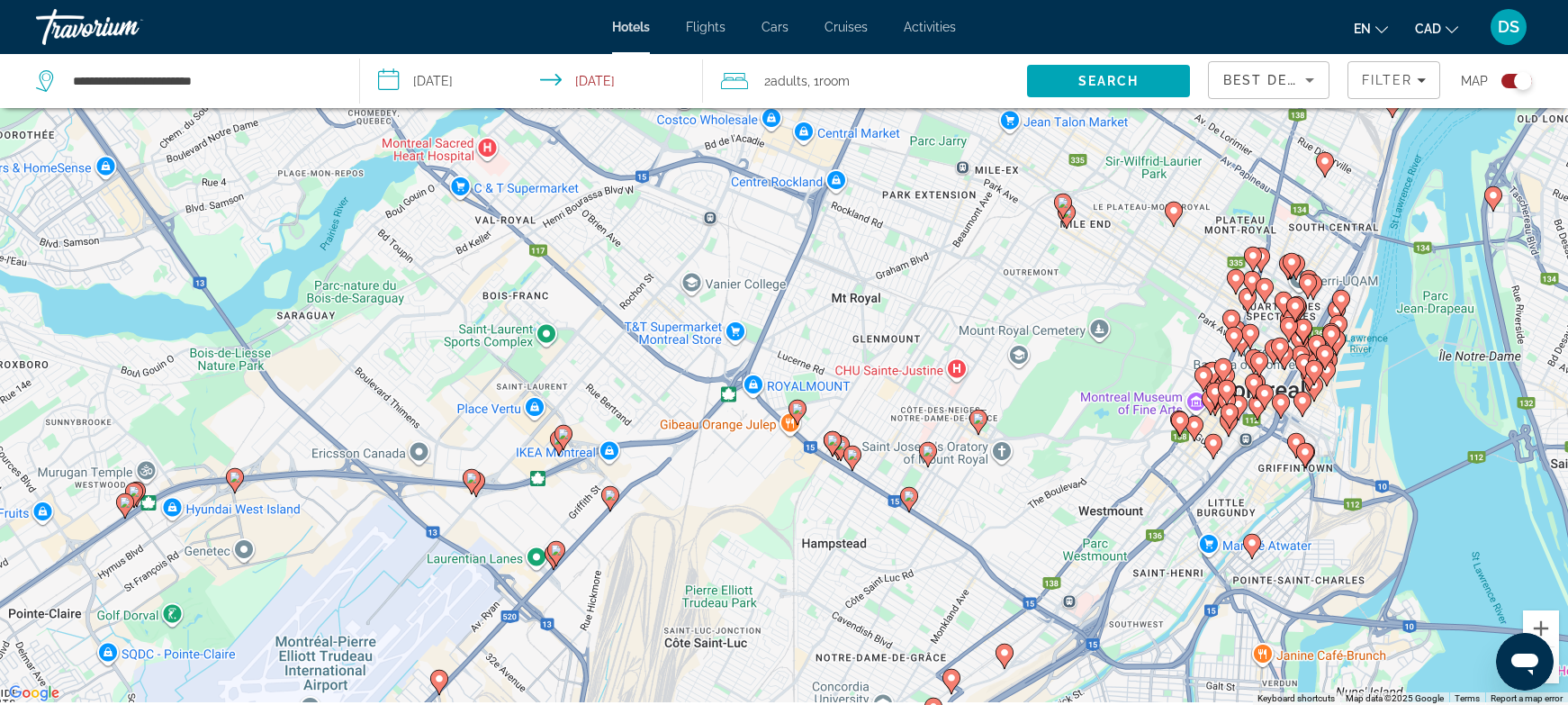
drag, startPoint x: 400, startPoint y: 639, endPoint x: 348, endPoint y: 515, distance: 134.5
click at [348, 515] on div "To activate drag with keyboard, press Alt + Enter. Once in keyboard drag state,…" at bounding box center [784, 352] width 1568 height 705
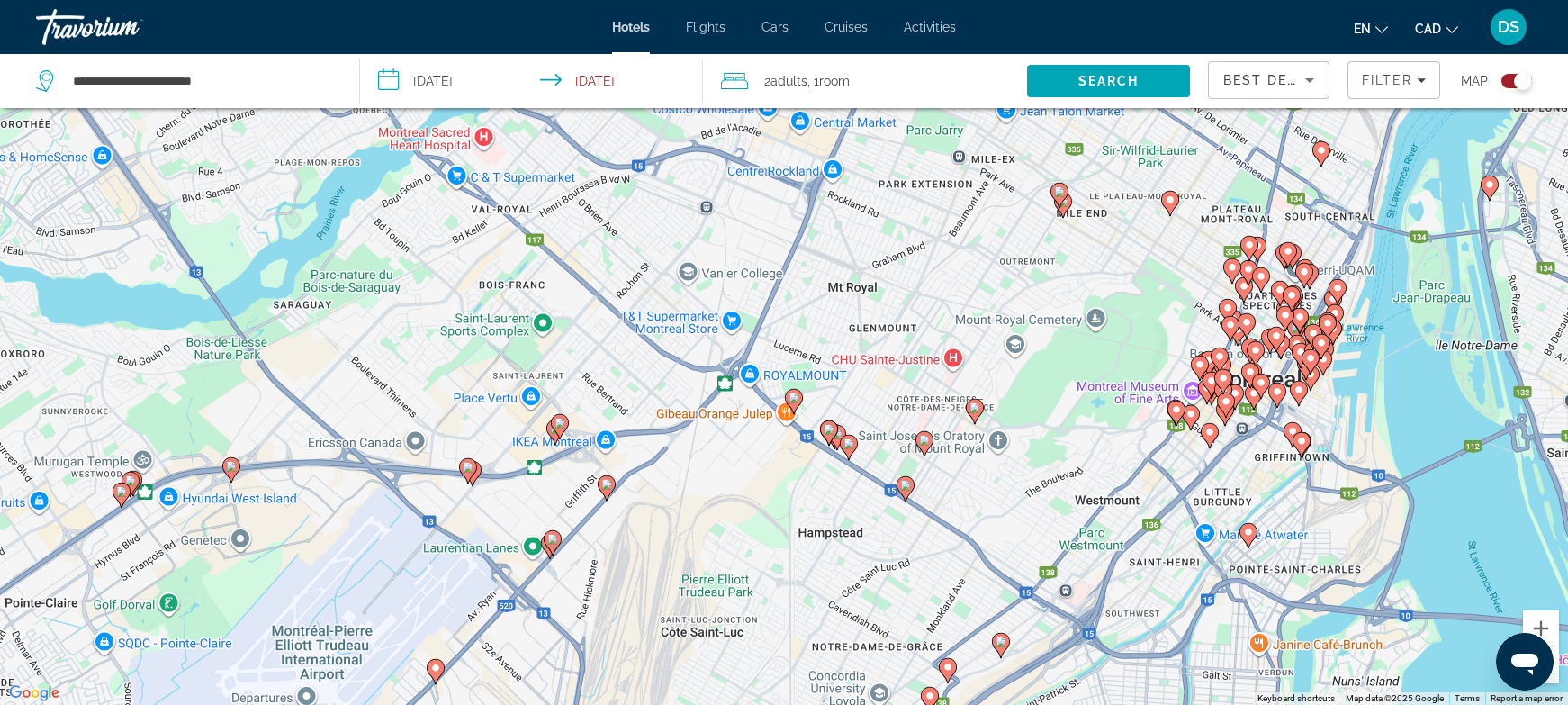
click at [557, 421] on image "Main content" at bounding box center [559, 422] width 10 height 10
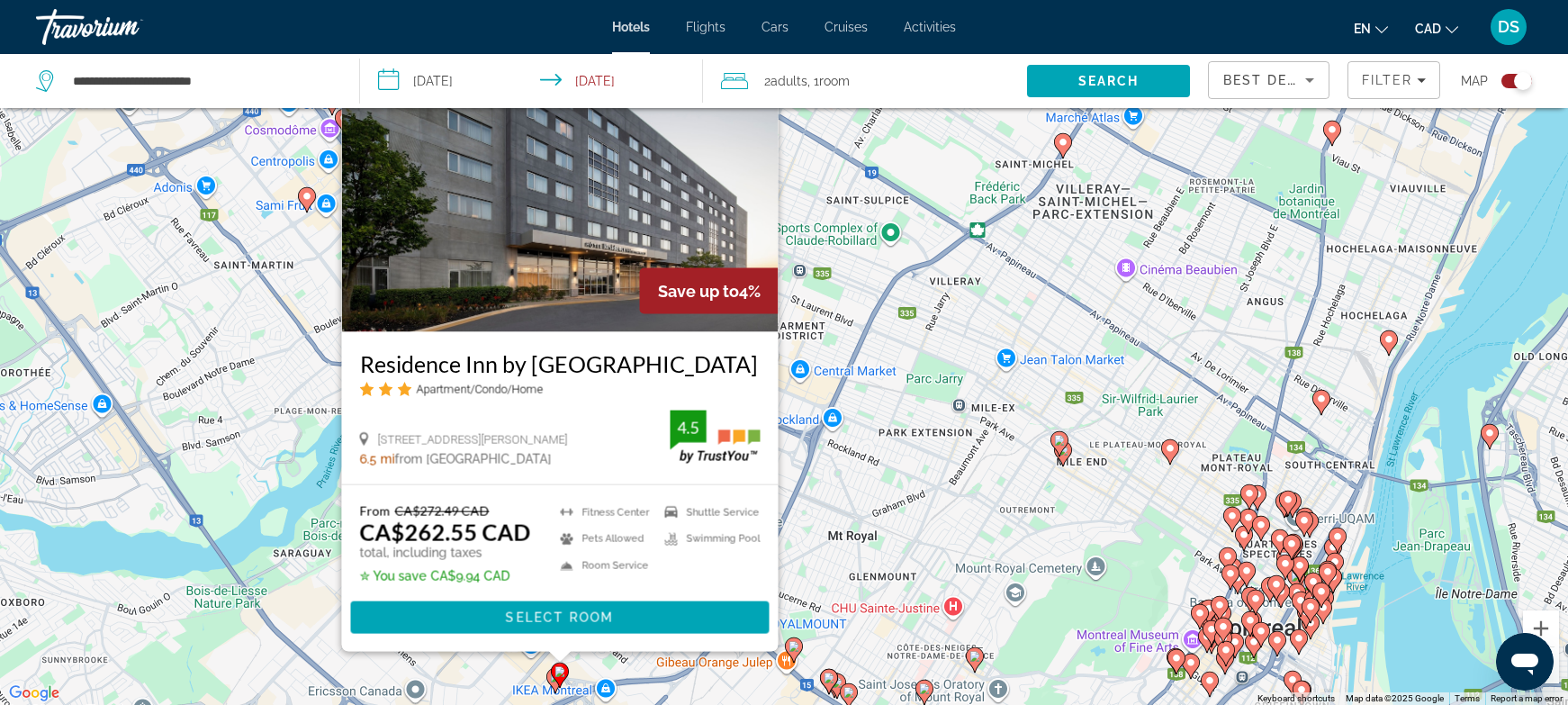
click at [553, 684] on gmp-advanced-marker "Main content" at bounding box center [559, 675] width 18 height 27
click at [913, 548] on div "To activate drag with keyboard, press Alt + Enter. Once in keyboard drag state,…" at bounding box center [784, 352] width 1568 height 705
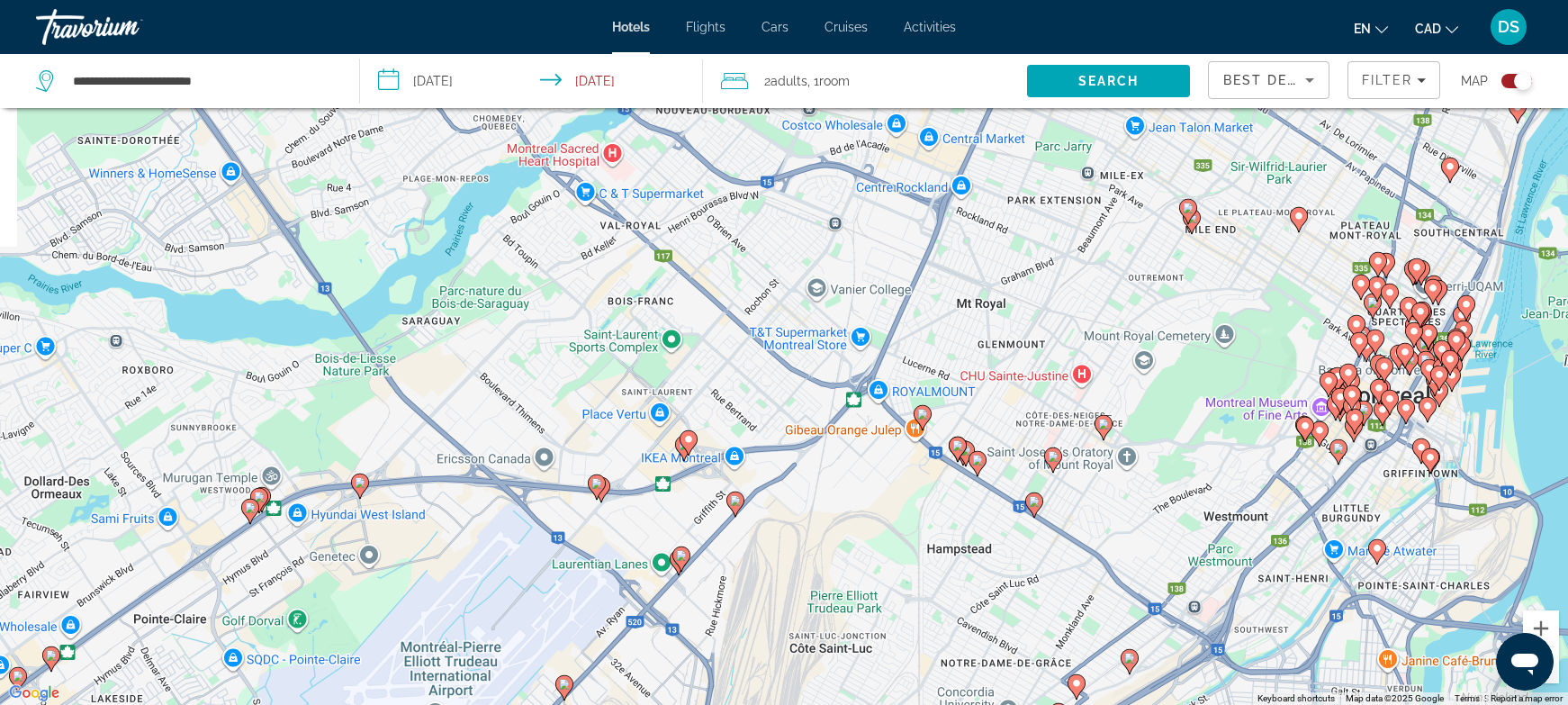
drag, startPoint x: 773, startPoint y: 570, endPoint x: 895, endPoint y: 360, distance: 242.9
click at [895, 360] on div "To activate drag with keyboard, press Alt + Enter. Once in keyboard drag state,…" at bounding box center [784, 352] width 1568 height 705
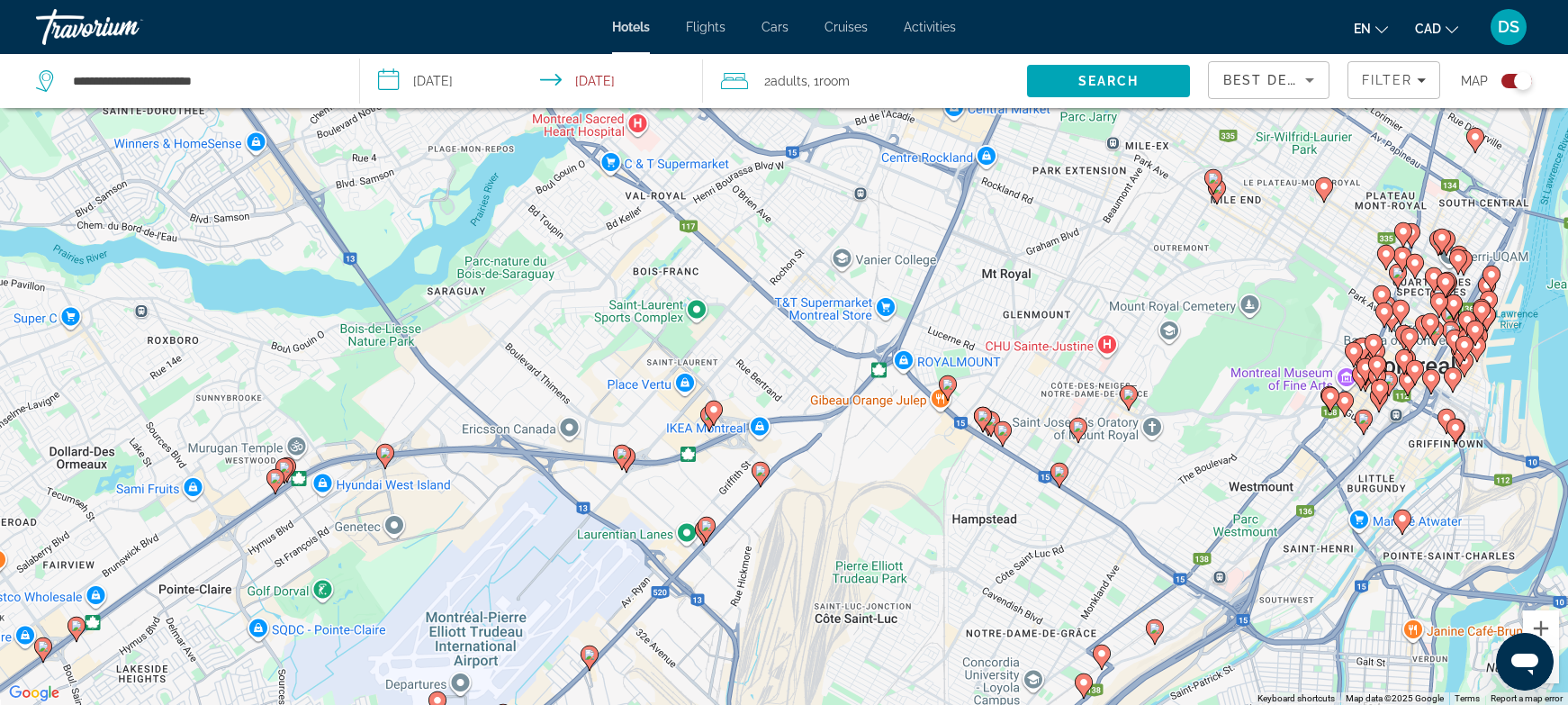
drag, startPoint x: 658, startPoint y: 507, endPoint x: 679, endPoint y: 492, distance: 25.8
click at [679, 492] on div "To activate drag with keyboard, press Alt + Enter. Once in keyboard drag state,…" at bounding box center [784, 352] width 1568 height 705
click at [621, 458] on image "Main content" at bounding box center [621, 453] width 10 height 10
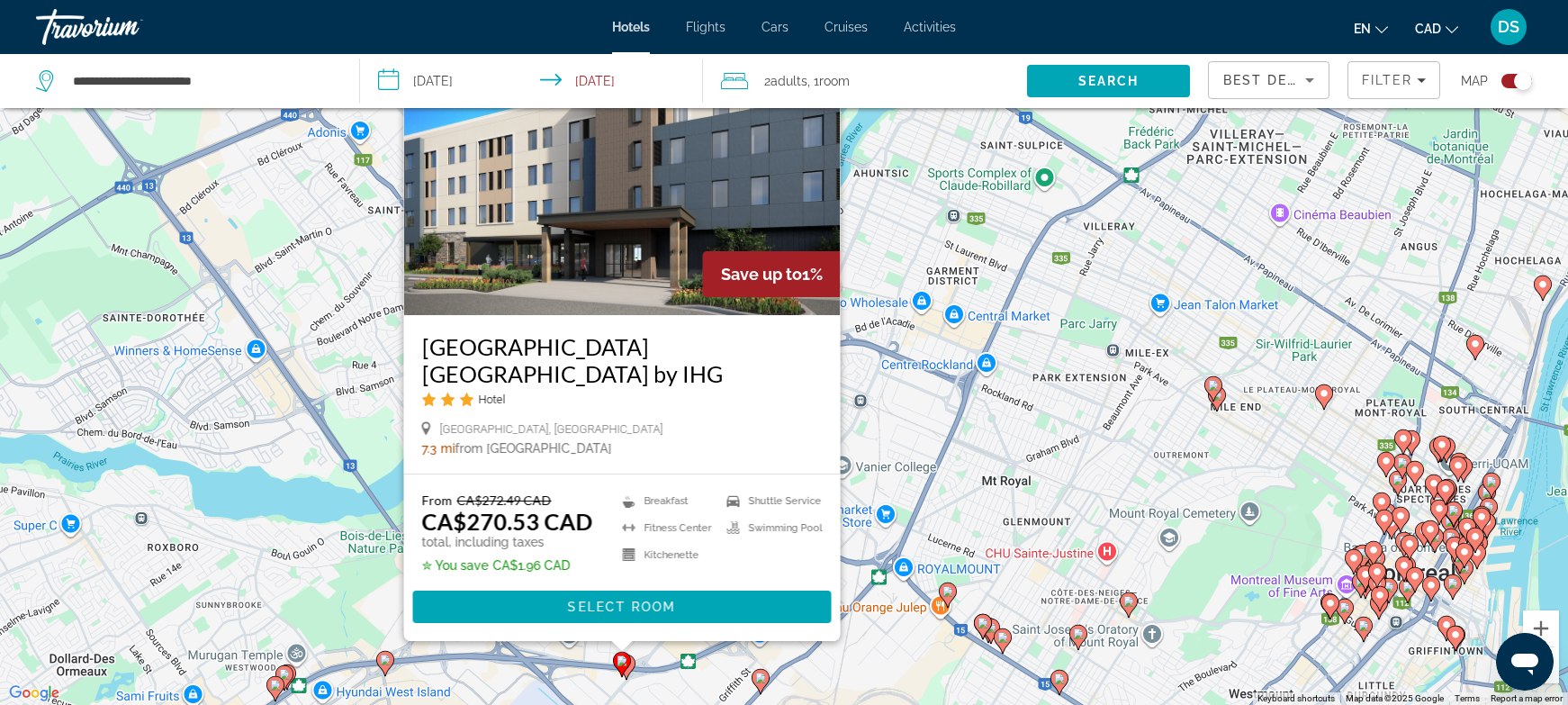
click at [634, 660] on icon "Main content" at bounding box center [626, 666] width 16 height 24
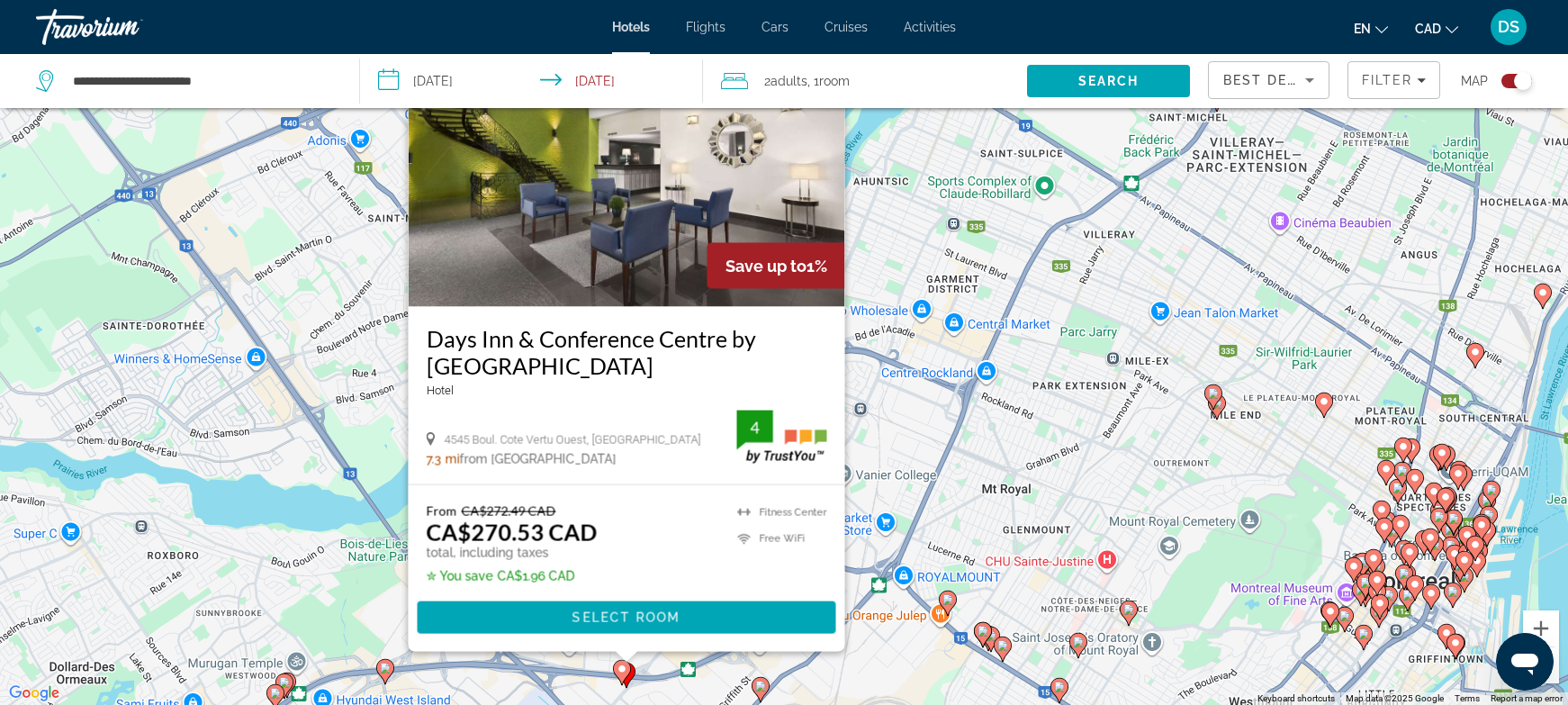
click at [389, 671] on image "Main content" at bounding box center [384, 667] width 10 height 10
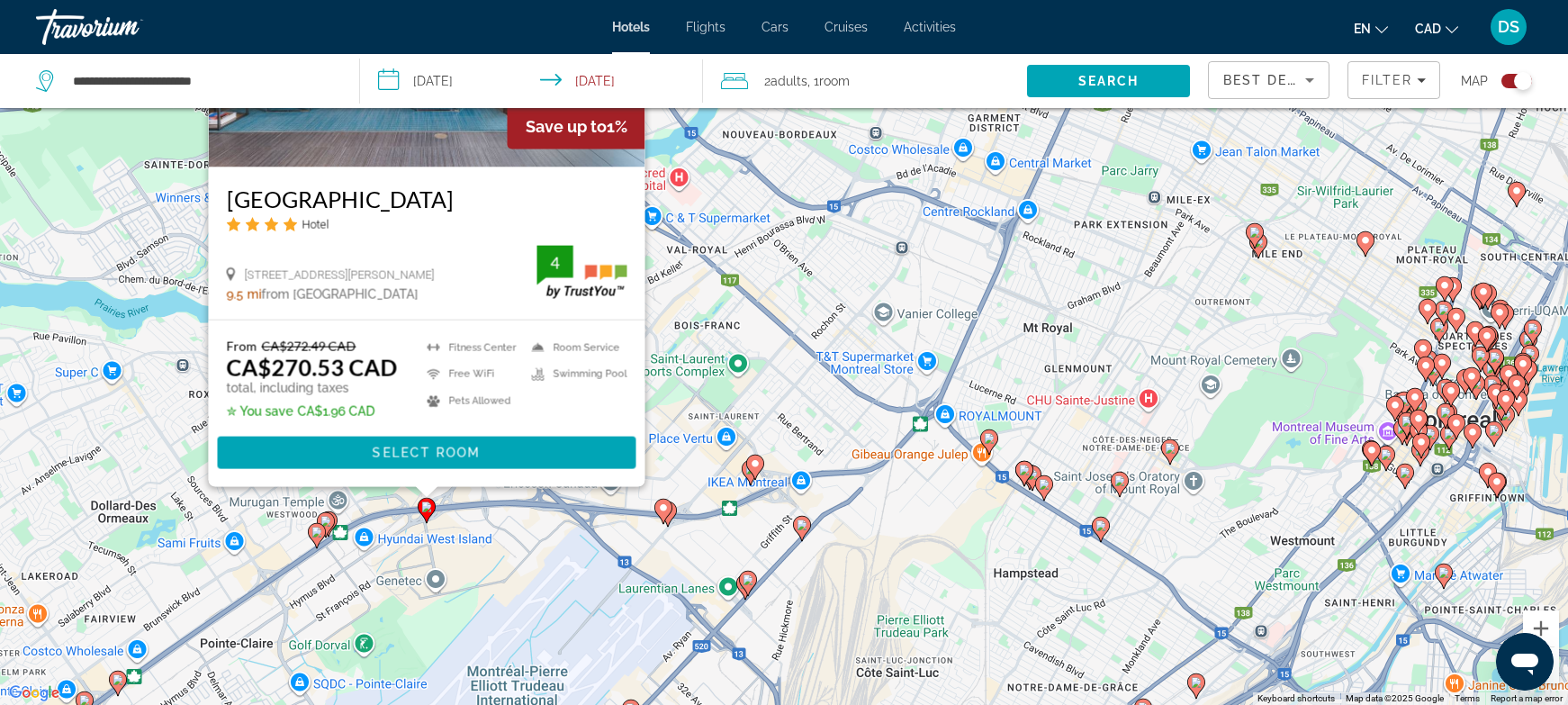
drag, startPoint x: 461, startPoint y: 672, endPoint x: 507, endPoint y: 501, distance: 177.1
click at [507, 501] on div "To activate drag with keyboard, press Alt + Enter. Once in keyboard drag state,…" at bounding box center [784, 352] width 1568 height 705
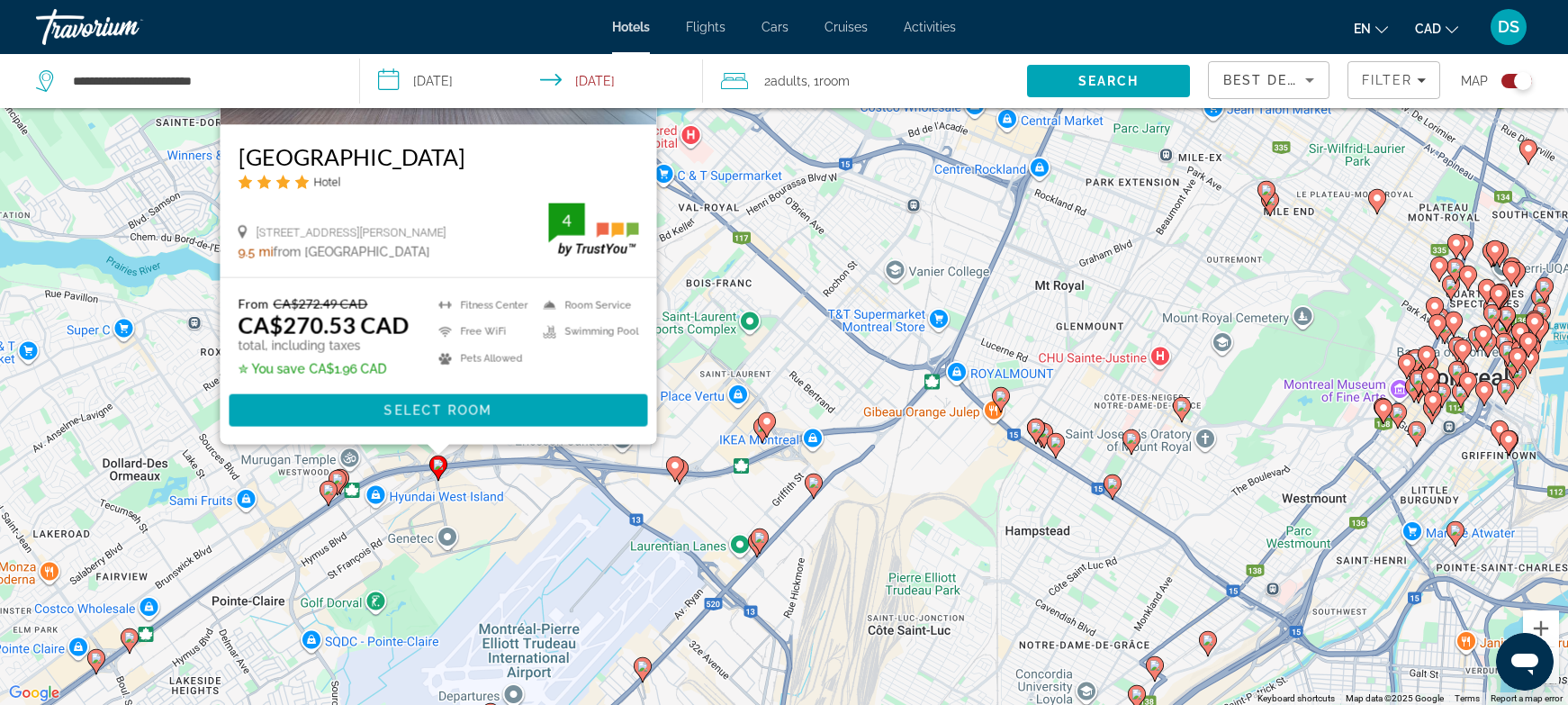
click at [343, 478] on icon "Main content" at bounding box center [337, 481] width 16 height 24
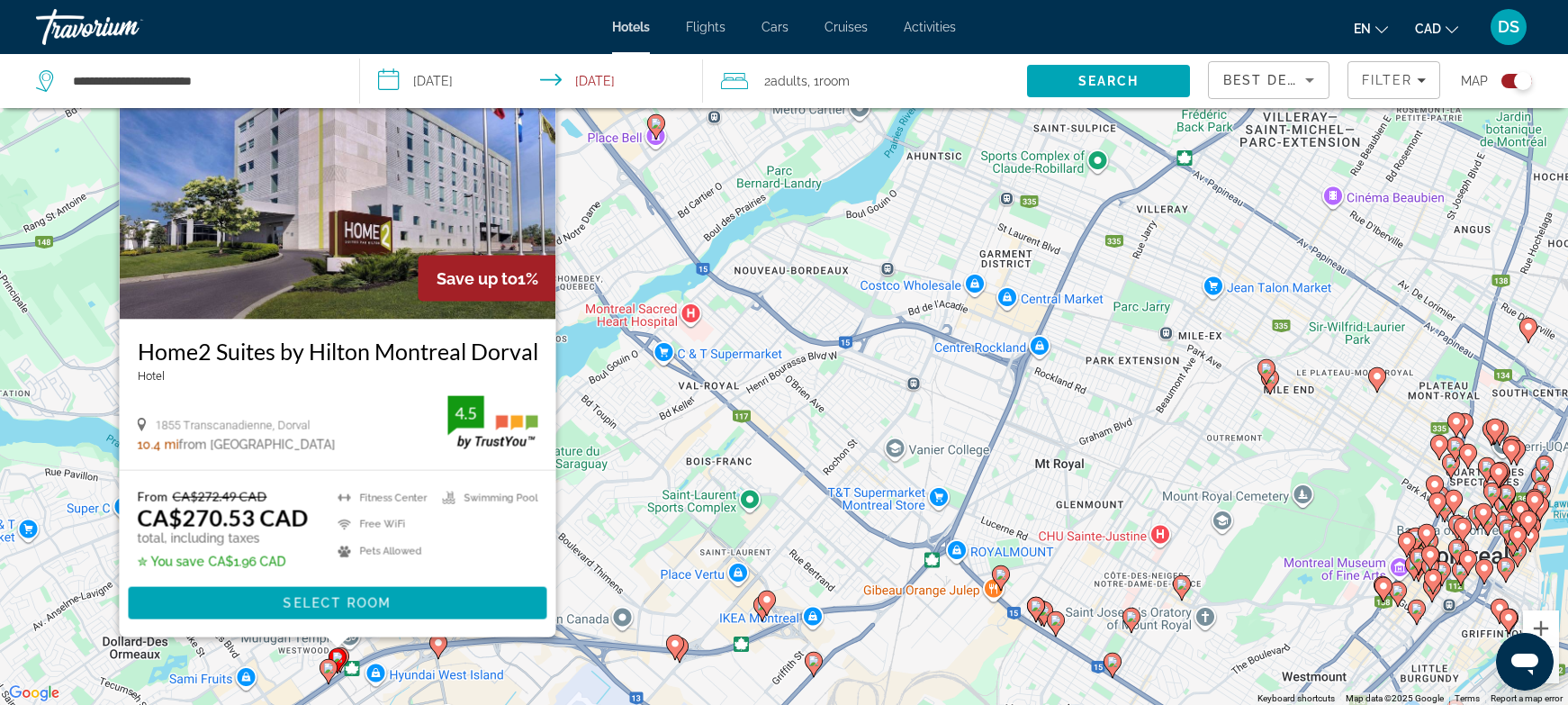
click at [329, 666] on image "Main content" at bounding box center [328, 667] width 10 height 10
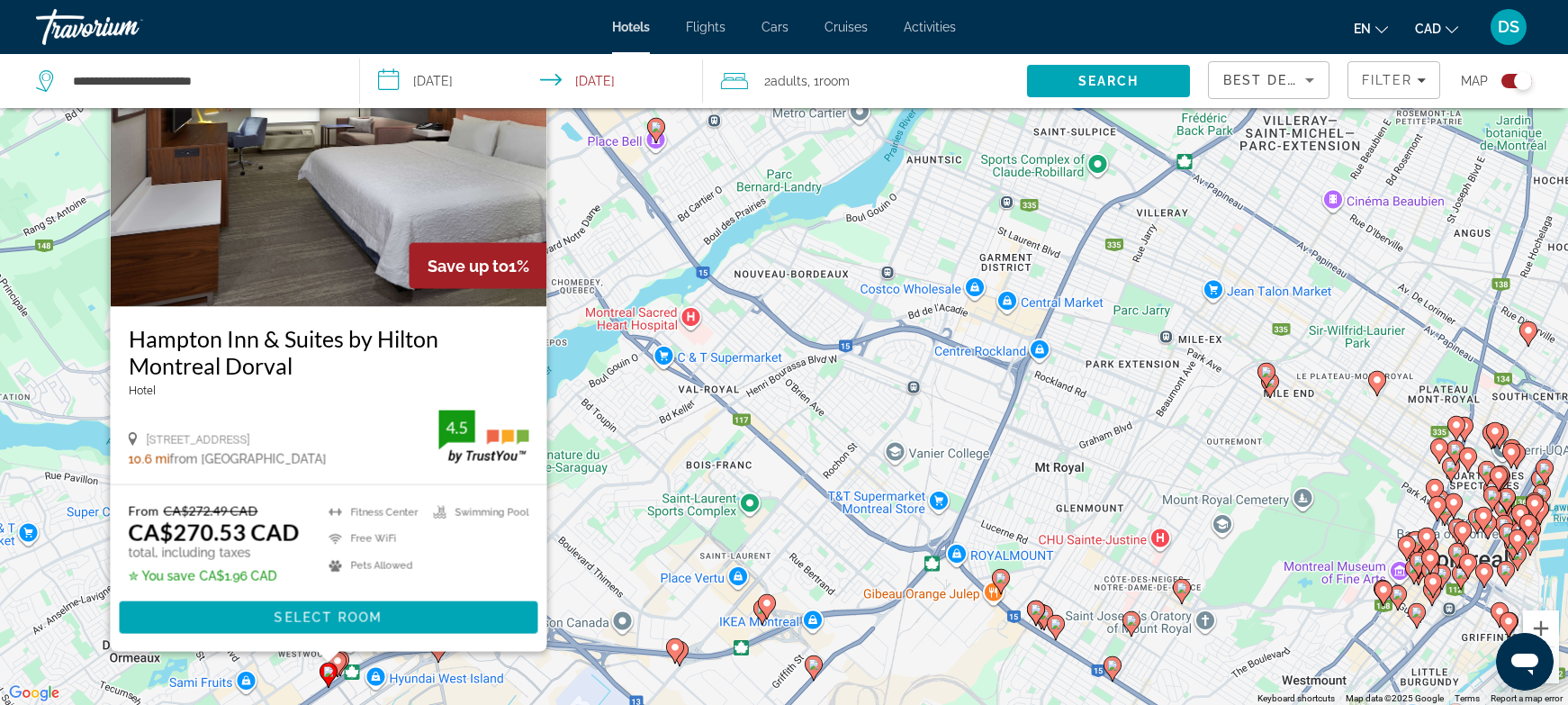
click at [346, 656] on icon "Main content" at bounding box center [340, 662] width 16 height 24
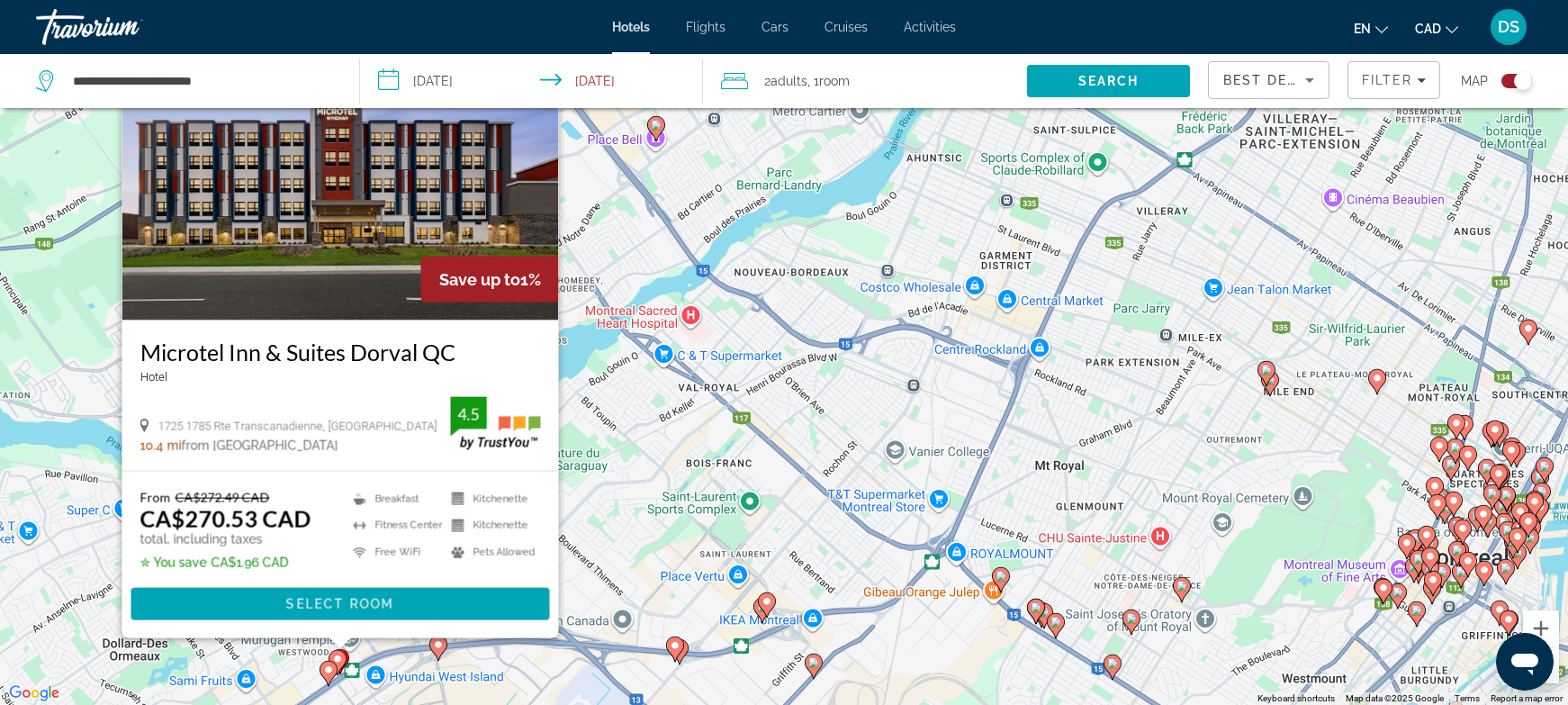
click at [786, 487] on div "To activate drag with keyboard, press Alt + Enter. Once in keyboard drag state,…" at bounding box center [784, 352] width 1568 height 705
